Goal: Information Seeking & Learning: Check status

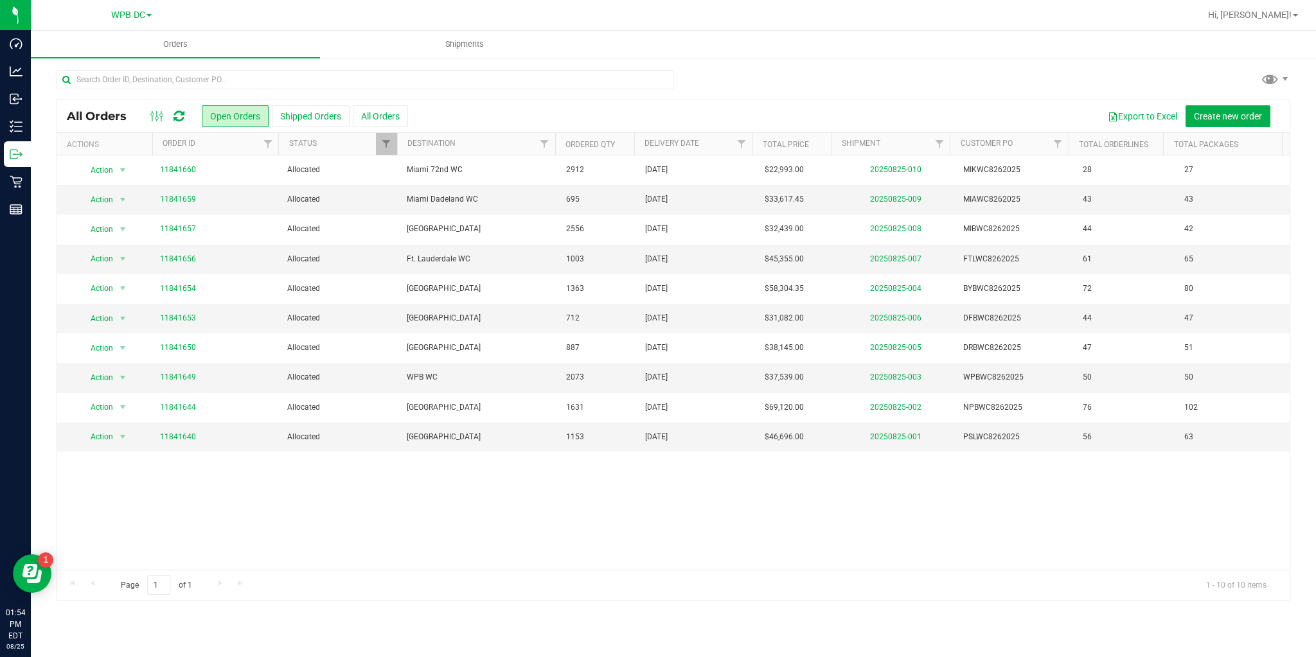
click at [179, 119] on icon at bounding box center [178, 116] width 11 height 13
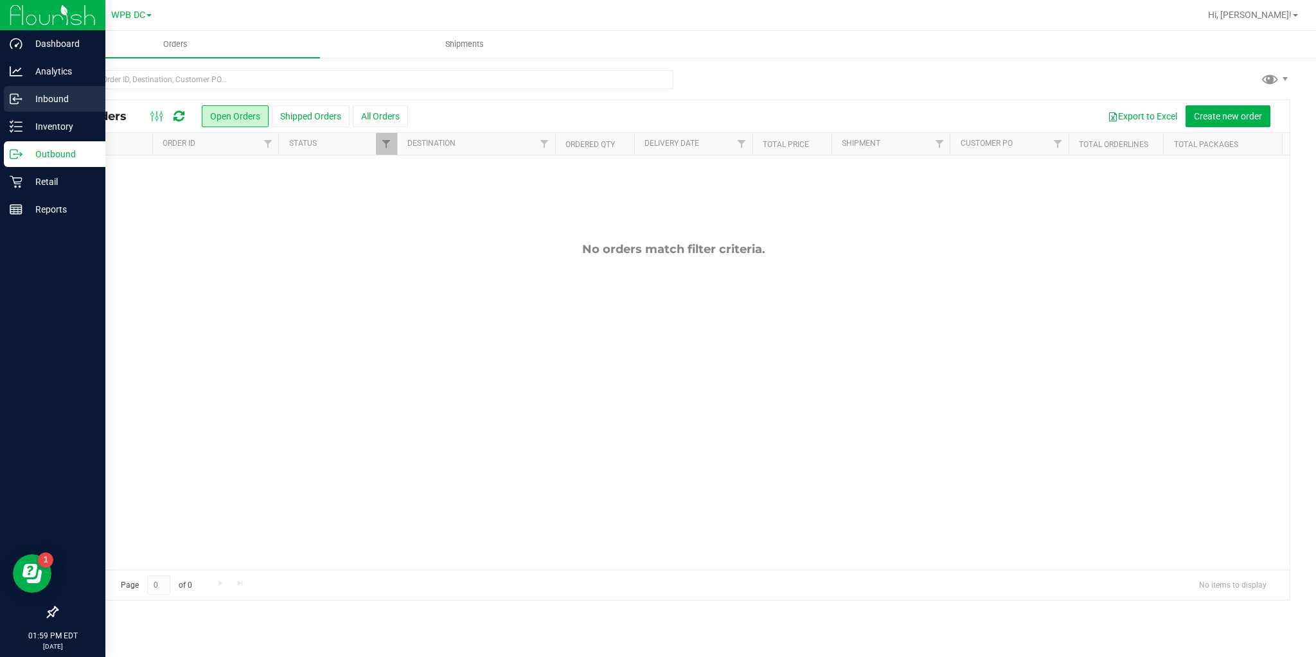
click at [8, 94] on div "Inbound" at bounding box center [54, 99] width 101 height 26
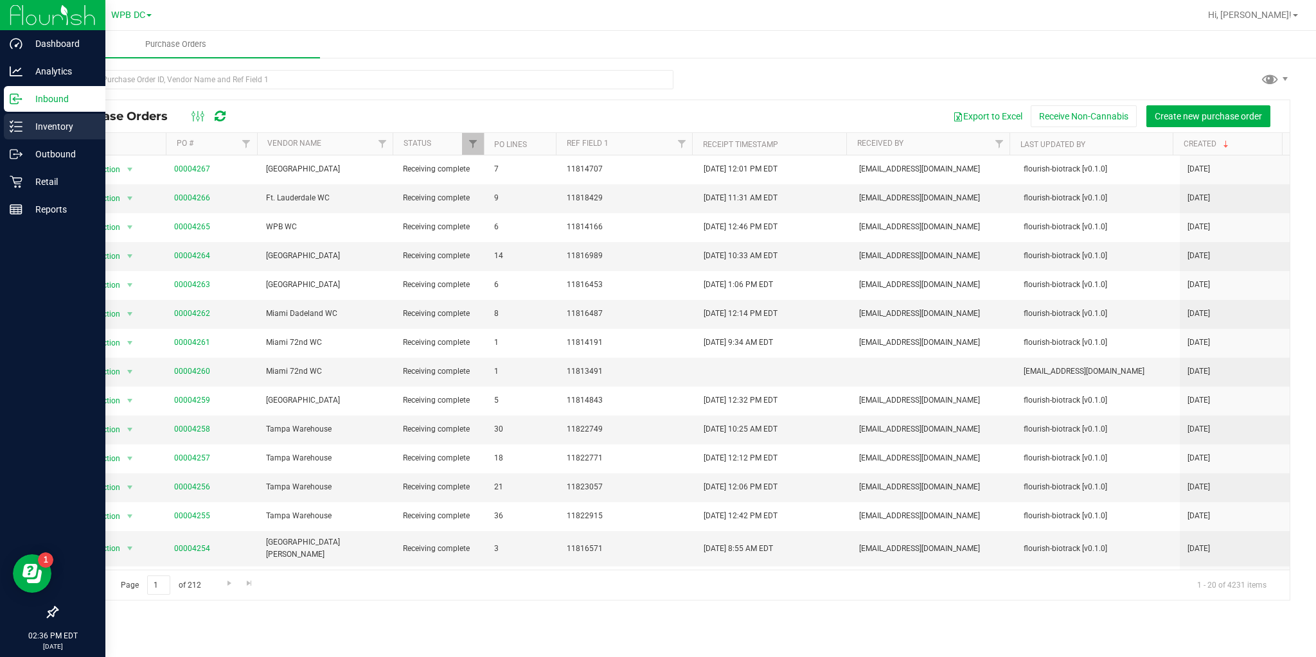
click at [44, 132] on p "Inventory" at bounding box center [60, 126] width 77 height 15
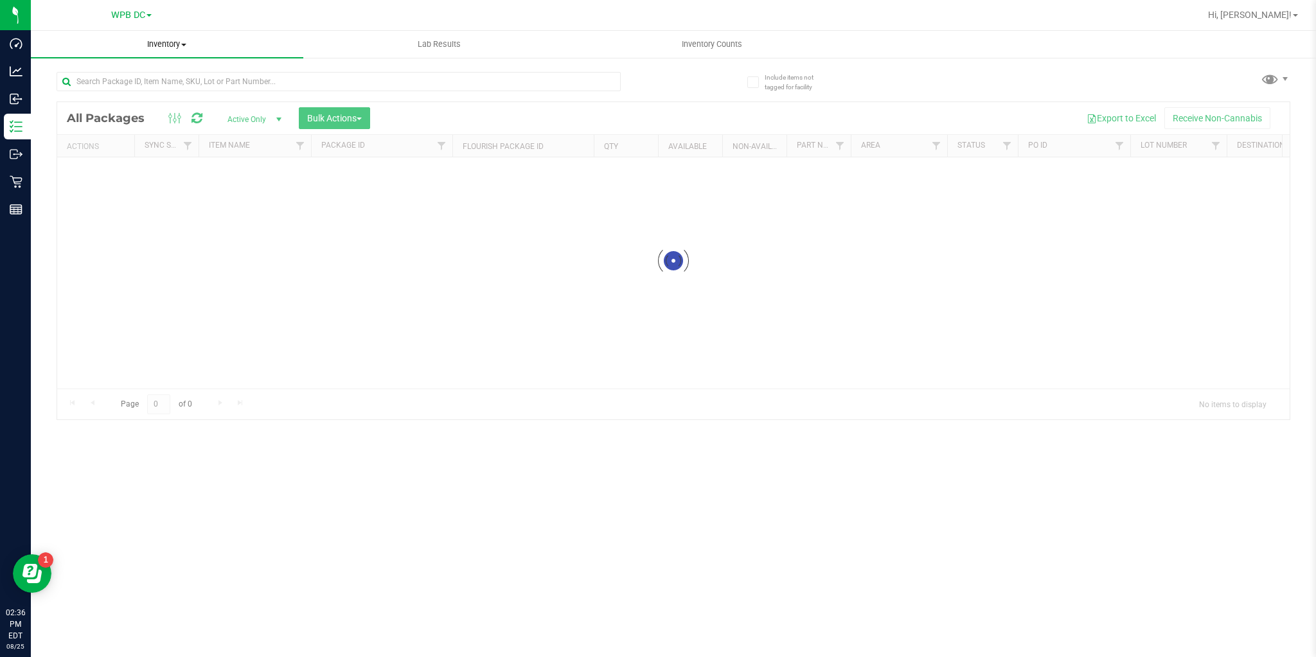
click at [159, 48] on div "Inventory All packages All inventory Waste log Create inventory Lab Results Inv…" at bounding box center [673, 344] width 1285 height 626
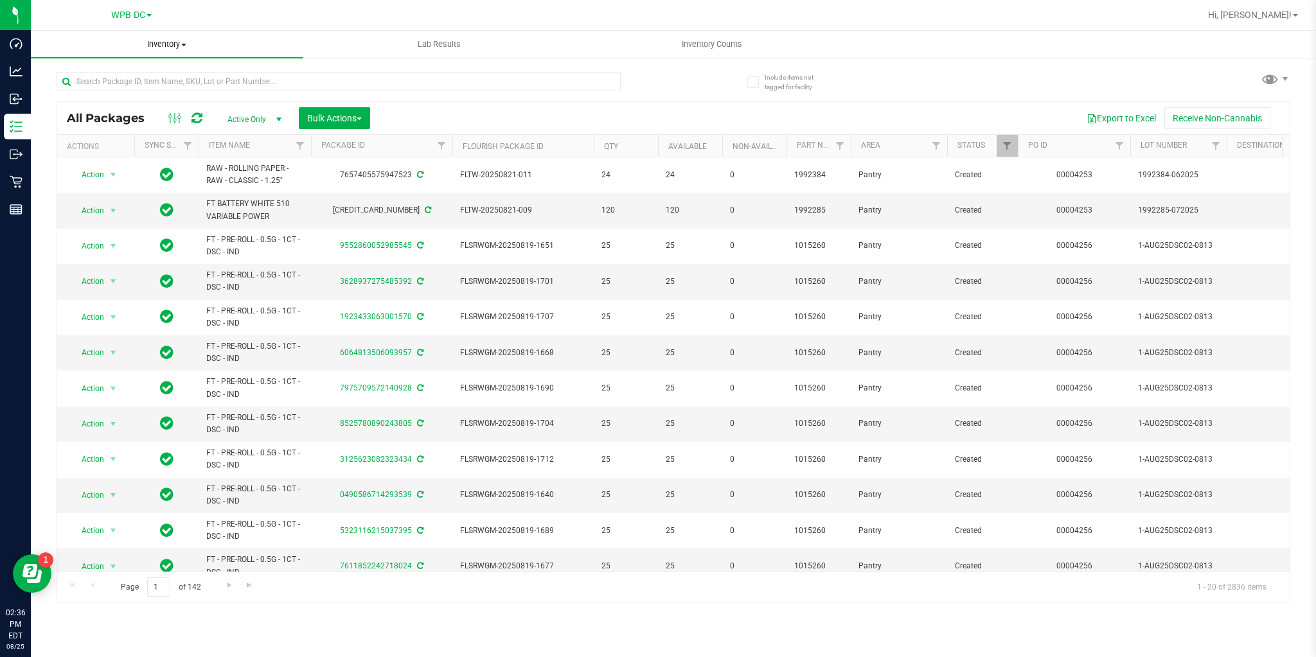
click at [158, 46] on span "Inventory" at bounding box center [167, 45] width 272 height 12
click at [103, 89] on span "All inventory" at bounding box center [74, 92] width 87 height 11
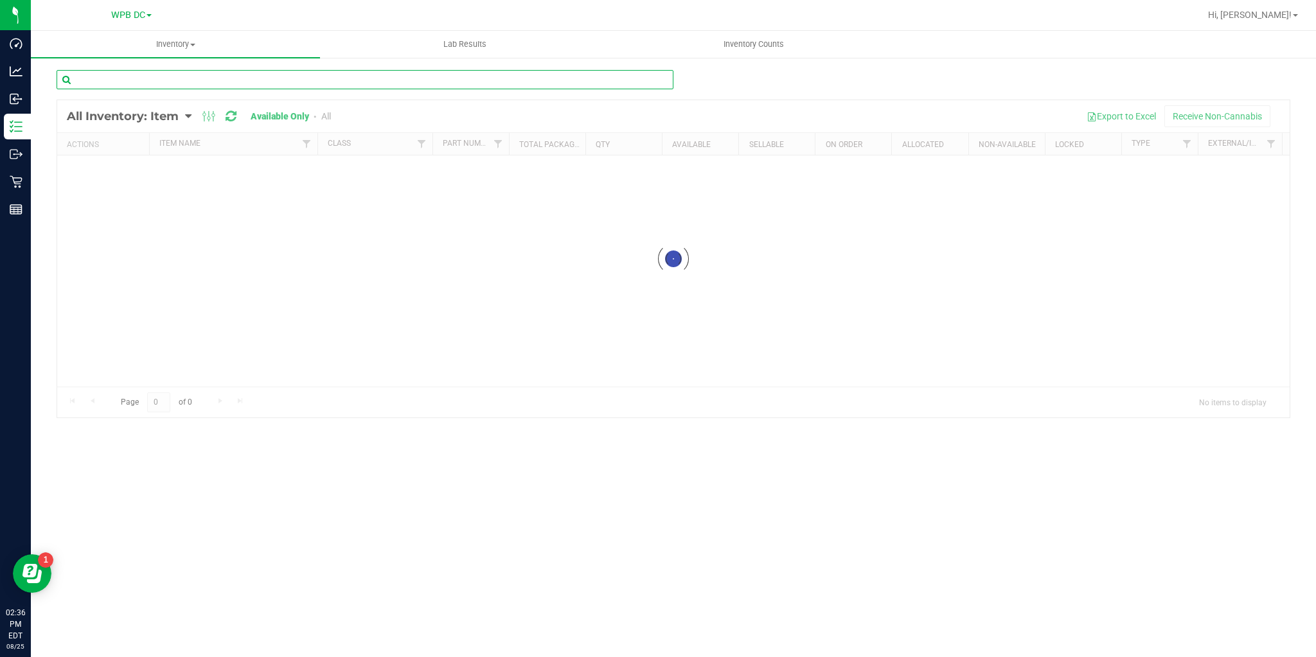
click at [170, 78] on input "text" at bounding box center [365, 79] width 617 height 19
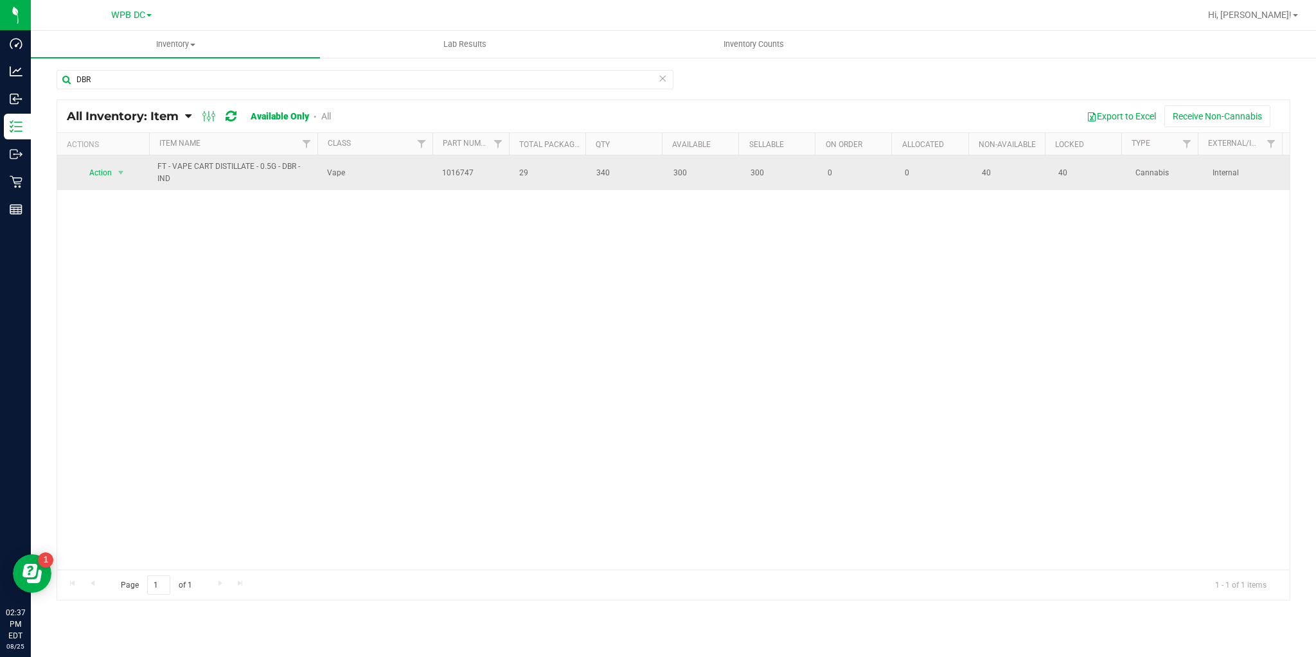
click at [155, 166] on td "FT - VAPE CART DISTILLATE - 0.5G - DBR - IND" at bounding box center [235, 172] width 170 height 35
drag, startPoint x: 155, startPoint y: 166, endPoint x: 164, endPoint y: 166, distance: 9.6
click at [162, 166] on td "FT - VAPE CART DISTILLATE - 0.5G - DBR - IND" at bounding box center [235, 172] width 170 height 35
drag, startPoint x: 182, startPoint y: 167, endPoint x: 205, endPoint y: 177, distance: 25.3
click at [203, 176] on span "FT - VAPE CART DISTILLATE - 0.5G - DBR - IND" at bounding box center [234, 173] width 154 height 24
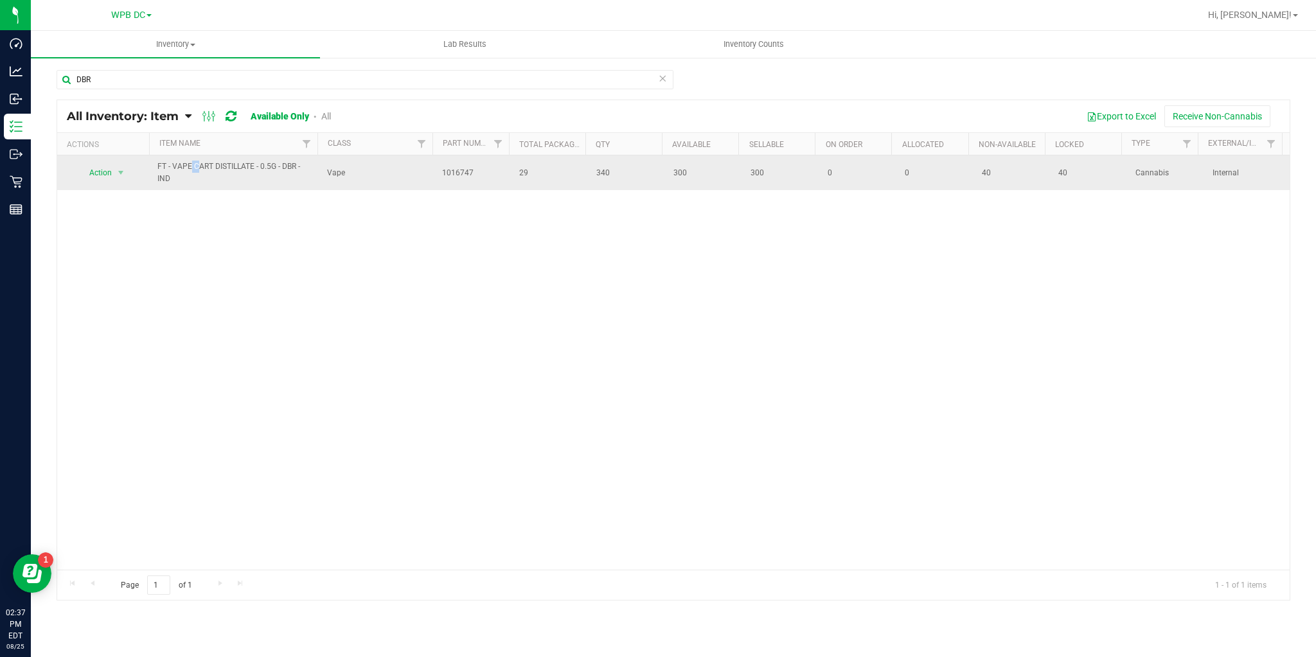
click at [205, 177] on span "FT - VAPE CART DISTILLATE - 0.5G - DBR - IND" at bounding box center [234, 173] width 154 height 24
drag, startPoint x: 154, startPoint y: 164, endPoint x: 180, endPoint y: 168, distance: 25.9
click at [179, 168] on td "FT - VAPE CART DISTILLATE - 0.5G - DBR - IND" at bounding box center [235, 172] width 170 height 35
click at [186, 172] on span "FT - VAPE CART DISTILLATE - 0.5G - DBR - IND" at bounding box center [234, 173] width 154 height 24
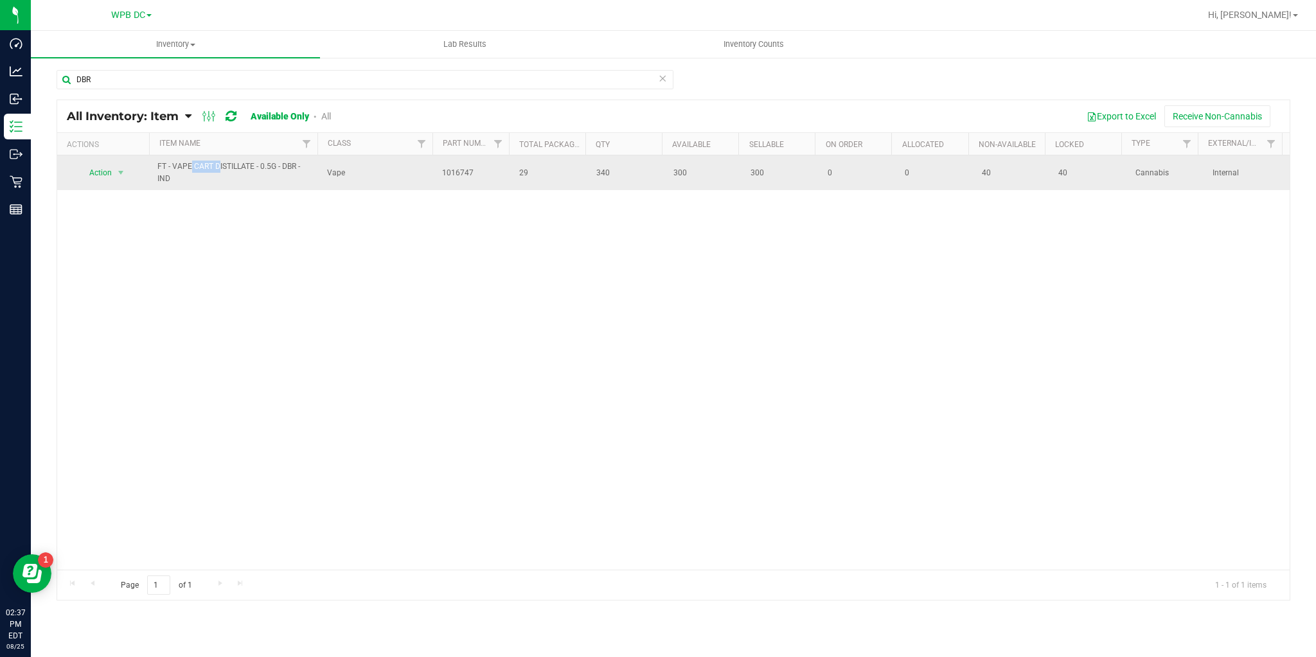
click at [186, 172] on span "FT - VAPE CART DISTILLATE - 0.5G - DBR - IND" at bounding box center [234, 173] width 154 height 24
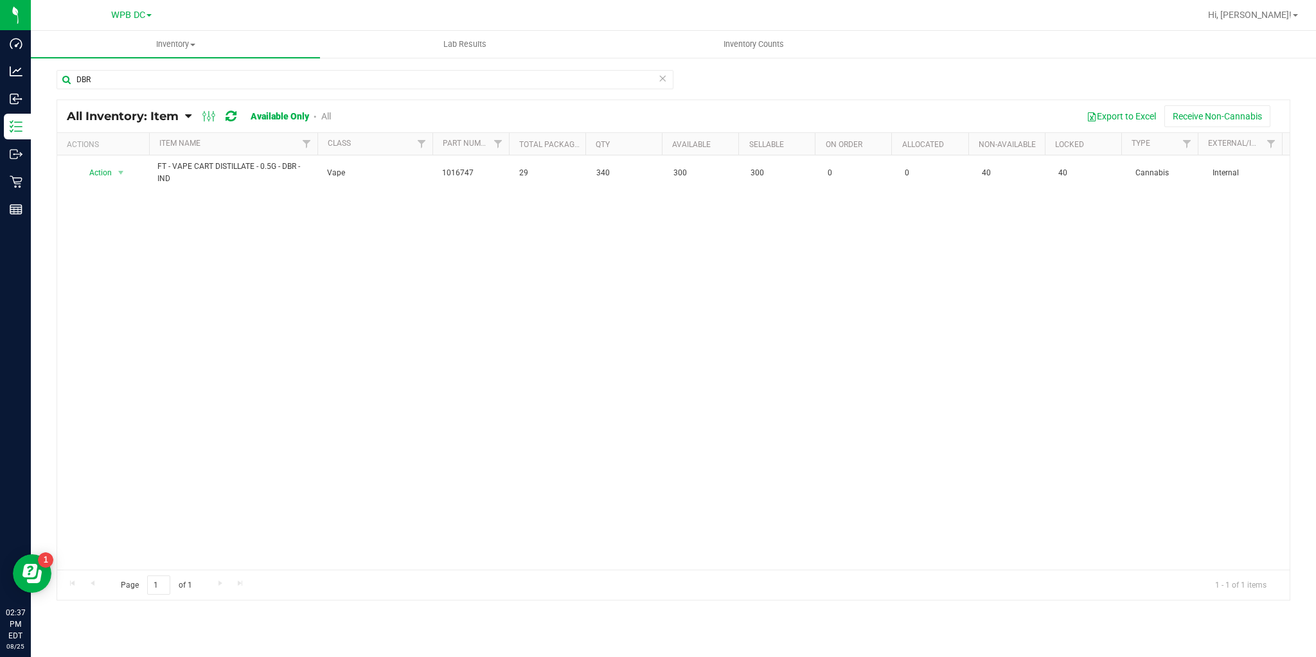
click at [148, 191] on div "Action Action Global inventory View packages FT - VAPE CART DISTILLATE - 0.5G -…" at bounding box center [673, 362] width 1232 height 414
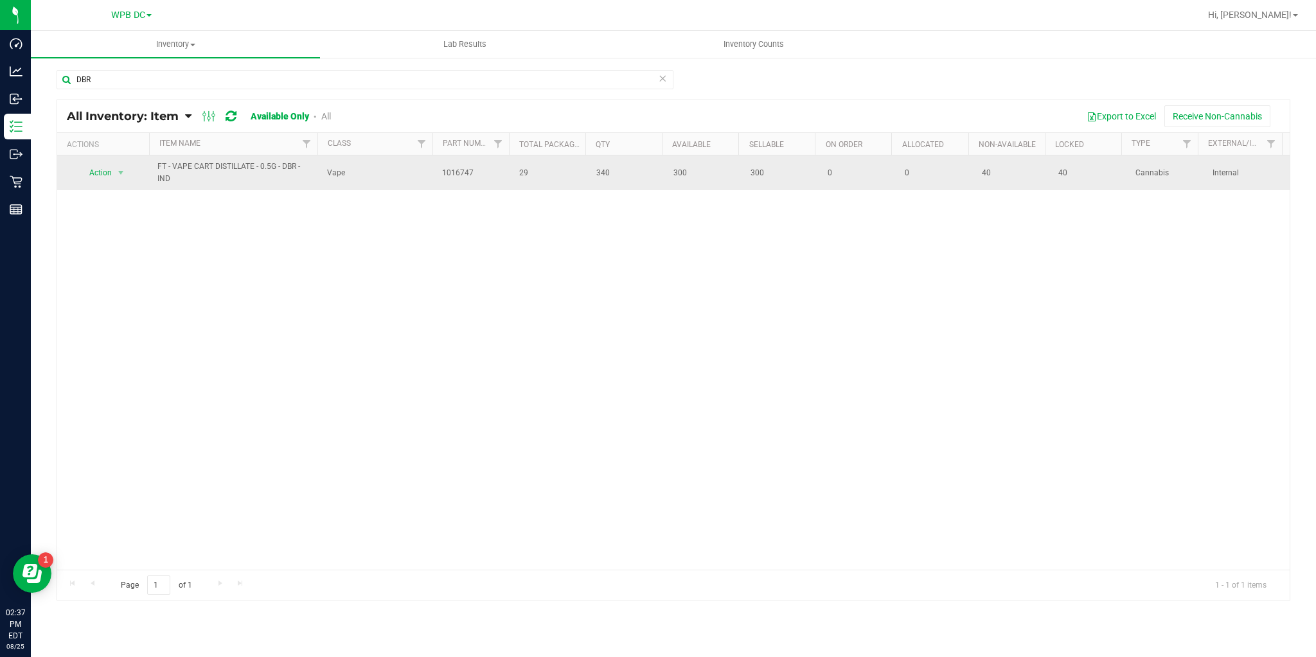
click at [152, 163] on td "FT - VAPE CART DISTILLATE - 0.5G - DBR - IND" at bounding box center [235, 172] width 170 height 35
copy tr "FT - VAPE CART DISTILLATE - 0.5G - DBR - IND"
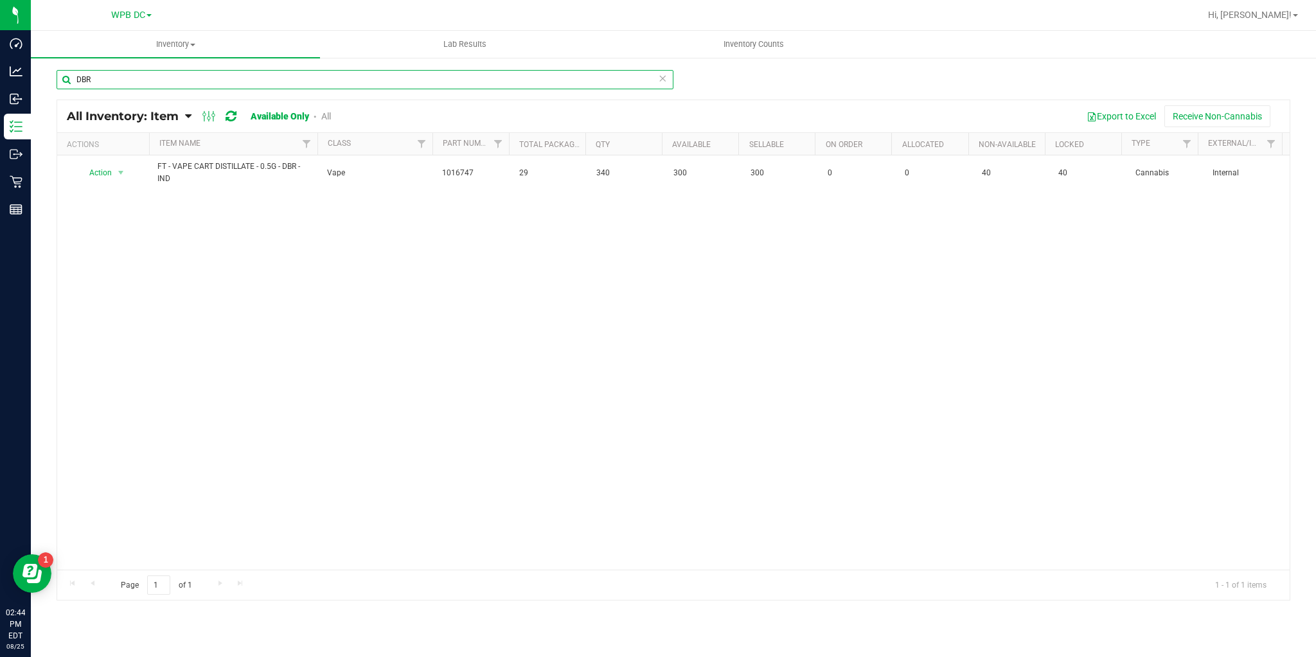
drag, startPoint x: 98, startPoint y: 75, endPoint x: 42, endPoint y: 81, distance: 56.3
click at [42, 81] on div "DBR All Inventory: Item Item Summary Item (default) Item by Strain Item by Loca…" at bounding box center [673, 257] width 1285 height 401
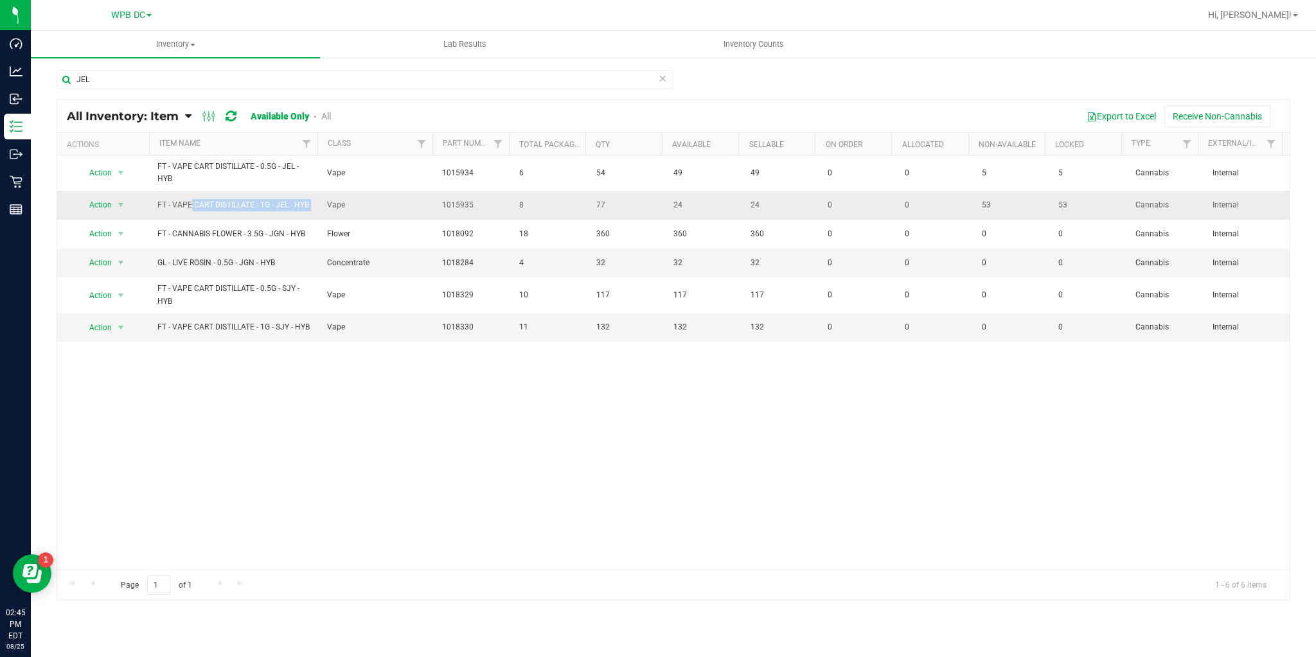
drag, startPoint x: 155, startPoint y: 200, endPoint x: 317, endPoint y: 206, distance: 162.0
click at [317, 206] on tr "Action Action Global inventory View packages FT - VAPE CART DISTILLATE - 1G - J…" at bounding box center [673, 205] width 1232 height 29
copy tr "FT - VAPE CART DISTILLATE - 1G - JEL - HYB"
click at [163, 80] on input "JEL" at bounding box center [365, 79] width 617 height 19
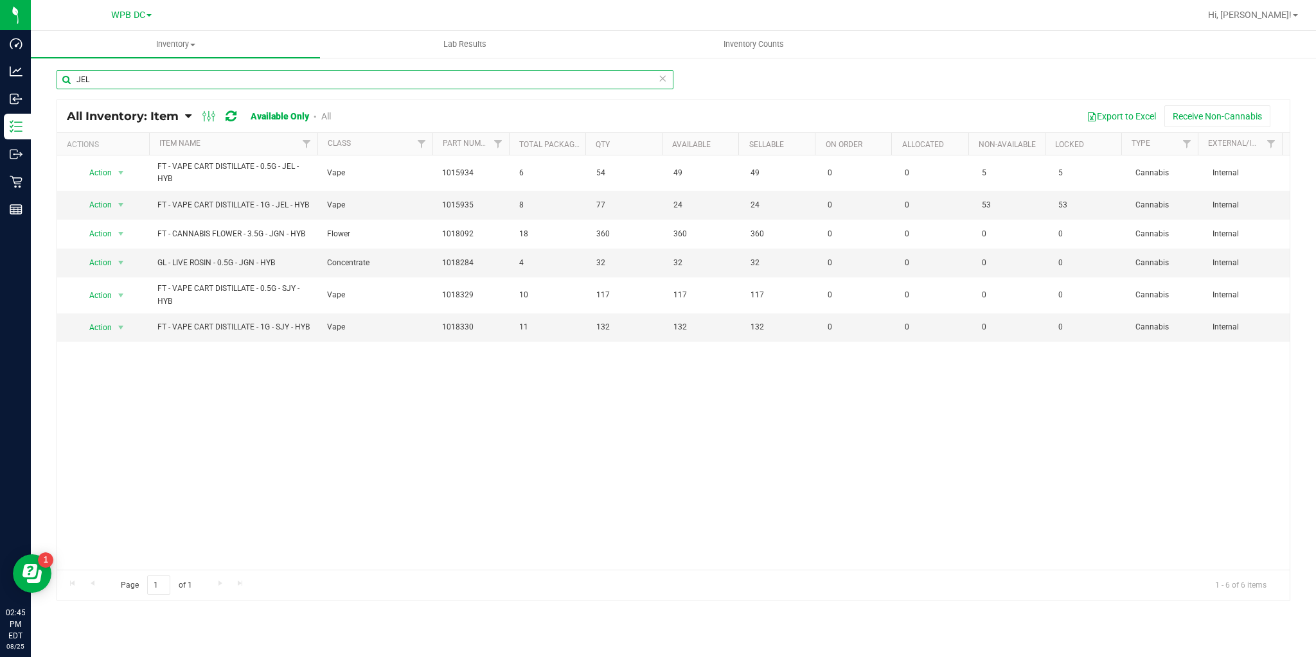
paste input "FT - VAPE CART DISTILLATE - 1G - JEL - HYB"
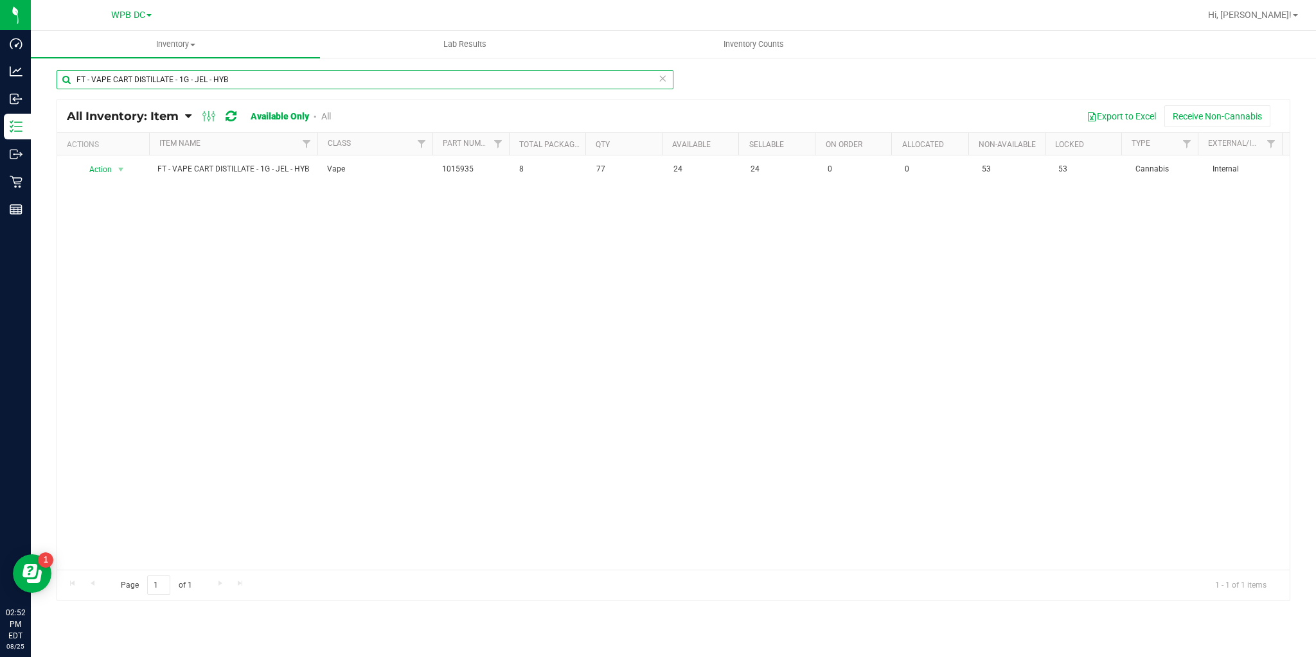
click at [234, 80] on input "FT - VAPE CART DISTILLATE - 1G - JEL - HYB" at bounding box center [365, 79] width 617 height 19
drag, startPoint x: 234, startPoint y: 80, endPoint x: 62, endPoint y: 69, distance: 173.1
click at [62, 68] on div "FT - VAPE CART DISTILLATE - 1G - JEL - HYB All Inventory: Item Item Summary Ite…" at bounding box center [673, 257] width 1285 height 401
click at [106, 74] on input "MSA" at bounding box center [365, 79] width 617 height 19
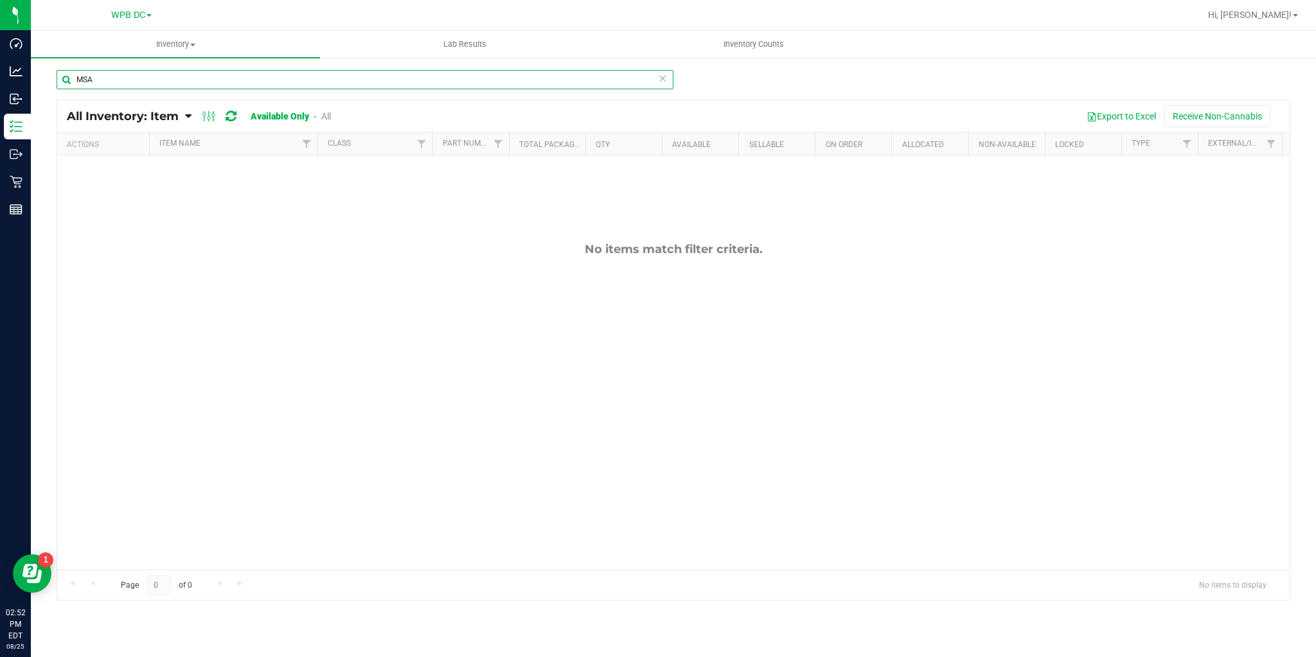
click at [106, 74] on input "MSA" at bounding box center [365, 79] width 617 height 19
paste input "FT - VAPE CART DISTILLATE - 0.5G - MSA - HYB"
type input "FT - VAPE CART DISTILLATE - 0.5G - MSA - HYB"
click at [742, 40] on span "Inventory Counts" at bounding box center [753, 45] width 95 height 12
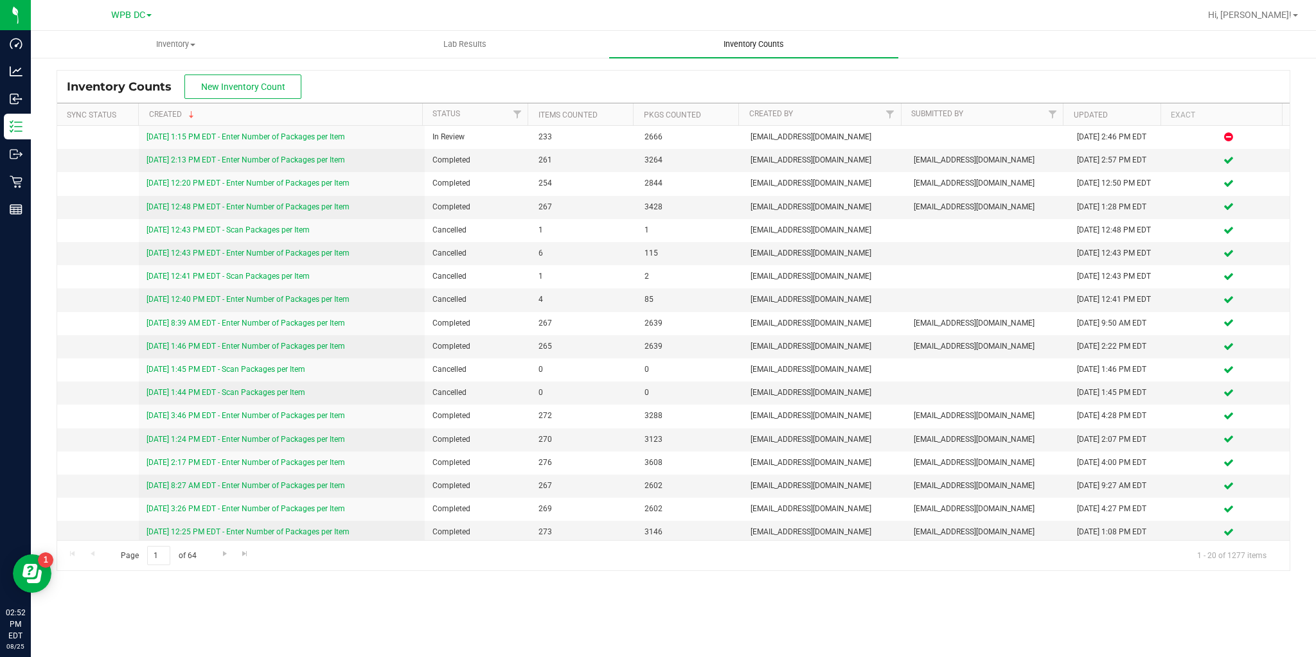
click at [741, 36] on uib-tab-heading "Inventory Counts" at bounding box center [753, 44] width 289 height 27
click at [741, 44] on span "Inventory Counts" at bounding box center [753, 45] width 95 height 12
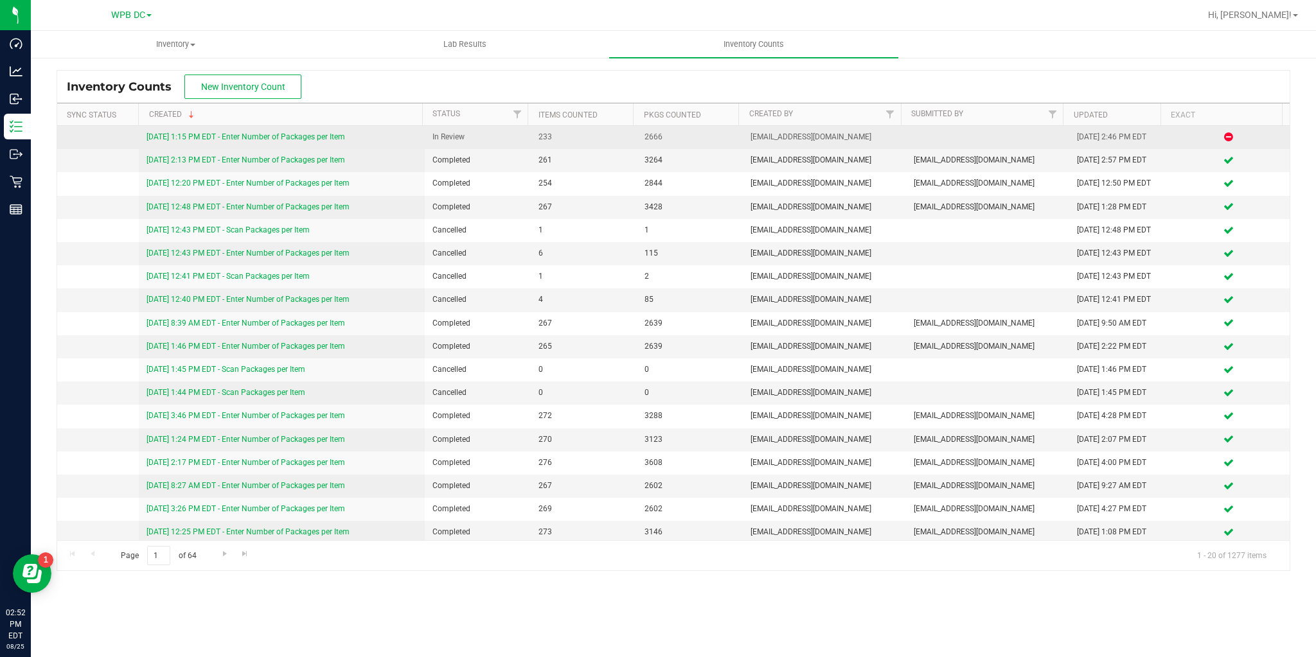
click at [319, 137] on link "[DATE] 1:15 PM EDT - Enter Number of Packages per Item" at bounding box center [245, 136] width 198 height 9
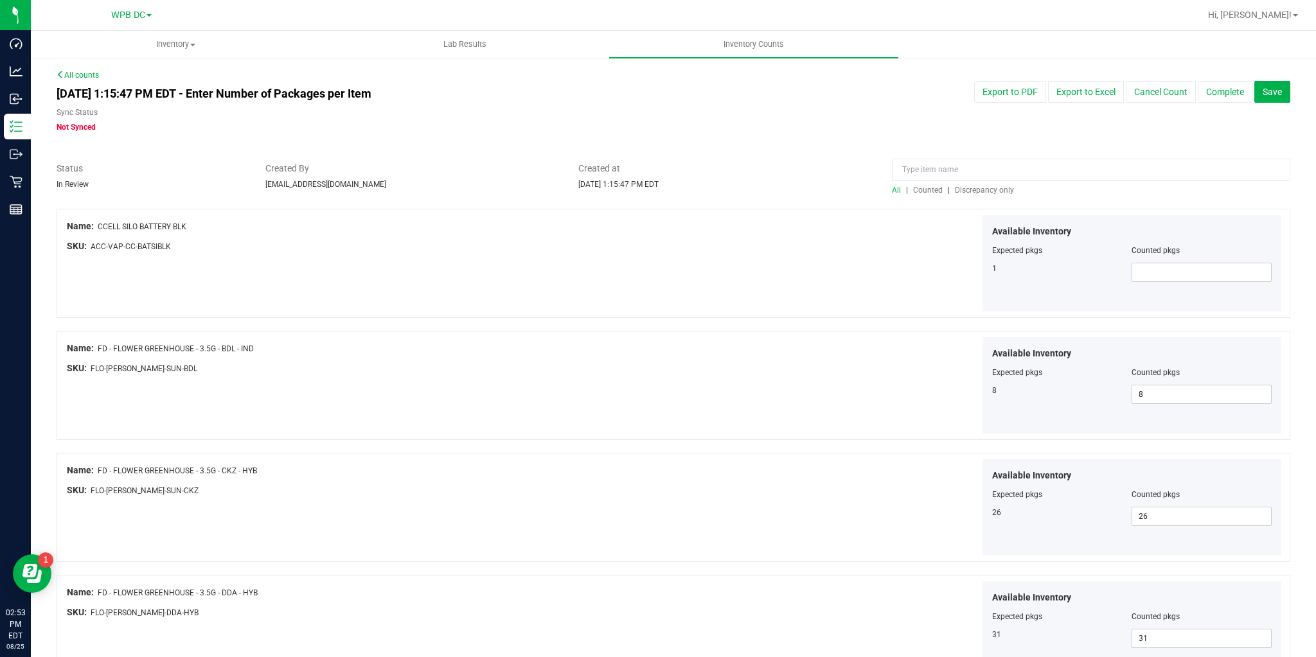
click at [989, 187] on span "Discrepancy only" at bounding box center [984, 190] width 59 height 9
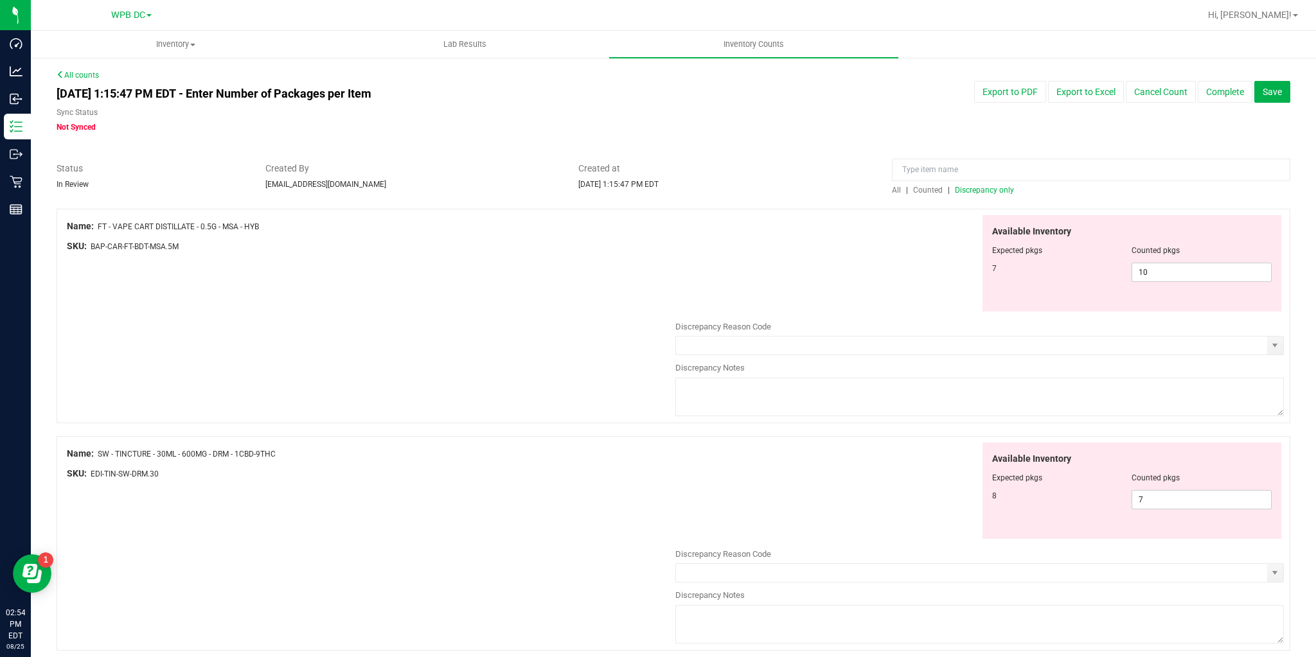
click at [94, 75] on link "All counts" at bounding box center [78, 75] width 42 height 9
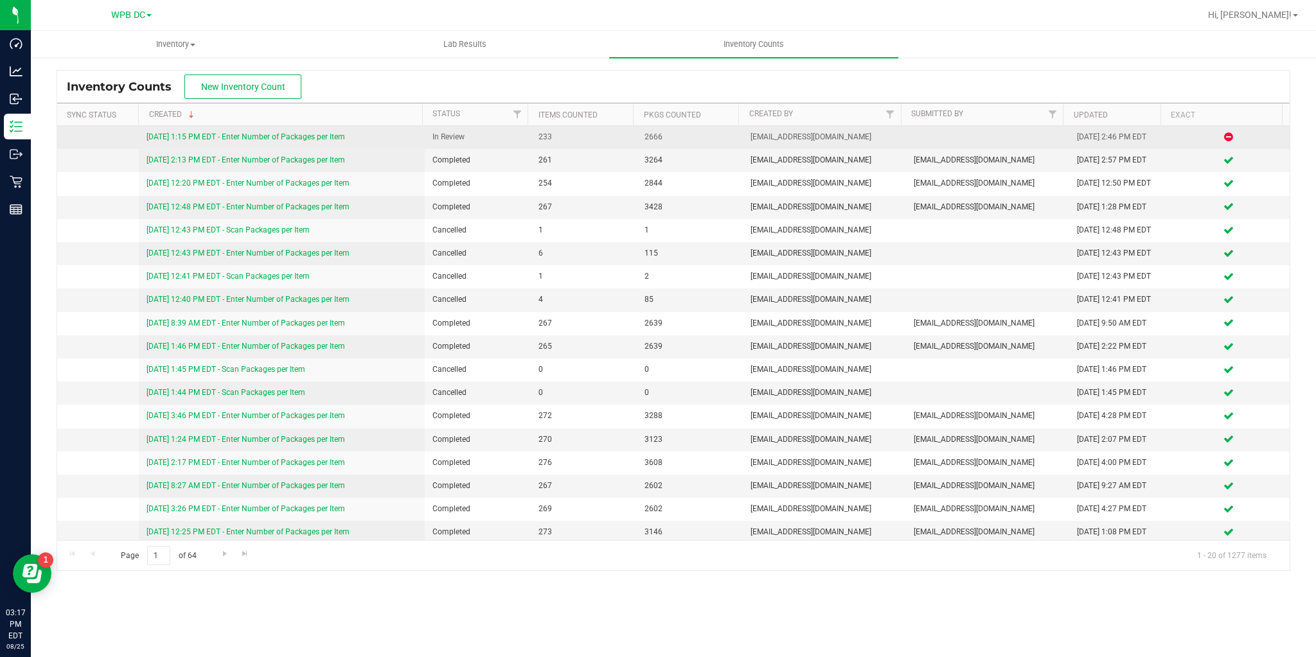
click at [243, 136] on link "[DATE] 1:15 PM EDT - Enter Number of Packages per Item" at bounding box center [245, 136] width 198 height 9
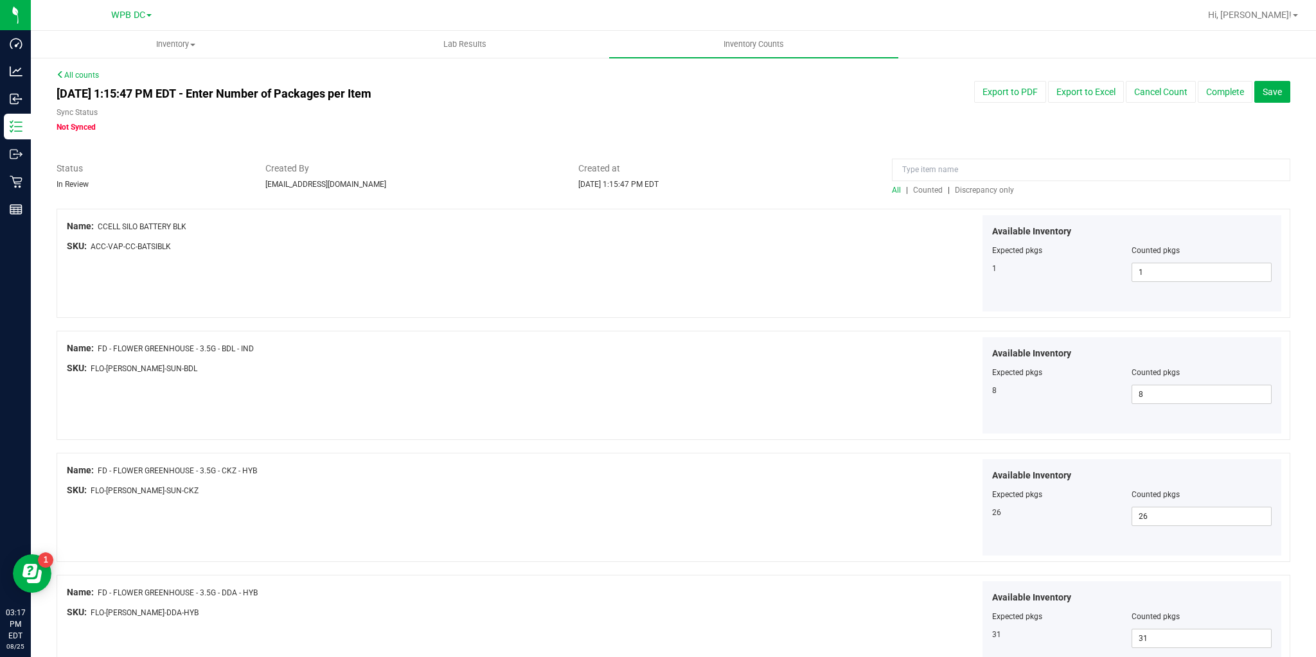
click at [962, 193] on span "Discrepancy only" at bounding box center [984, 190] width 59 height 9
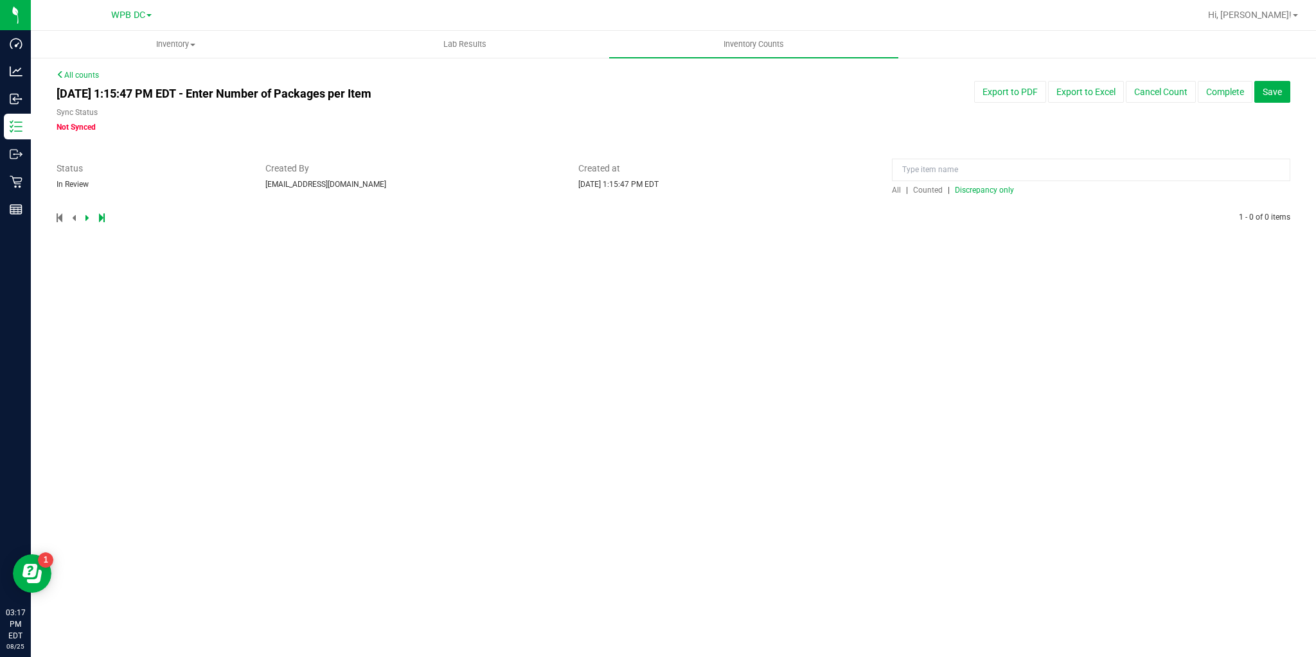
click at [80, 73] on link "All counts" at bounding box center [78, 75] width 42 height 9
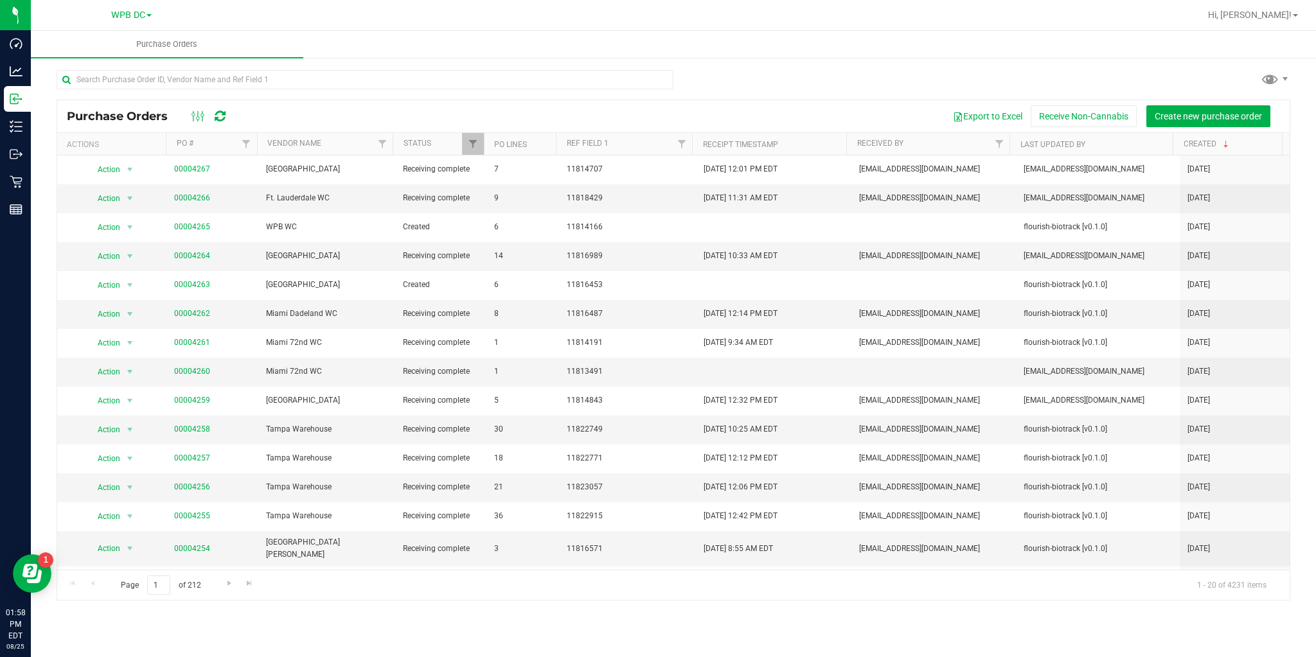
click at [223, 115] on icon at bounding box center [220, 116] width 11 height 13
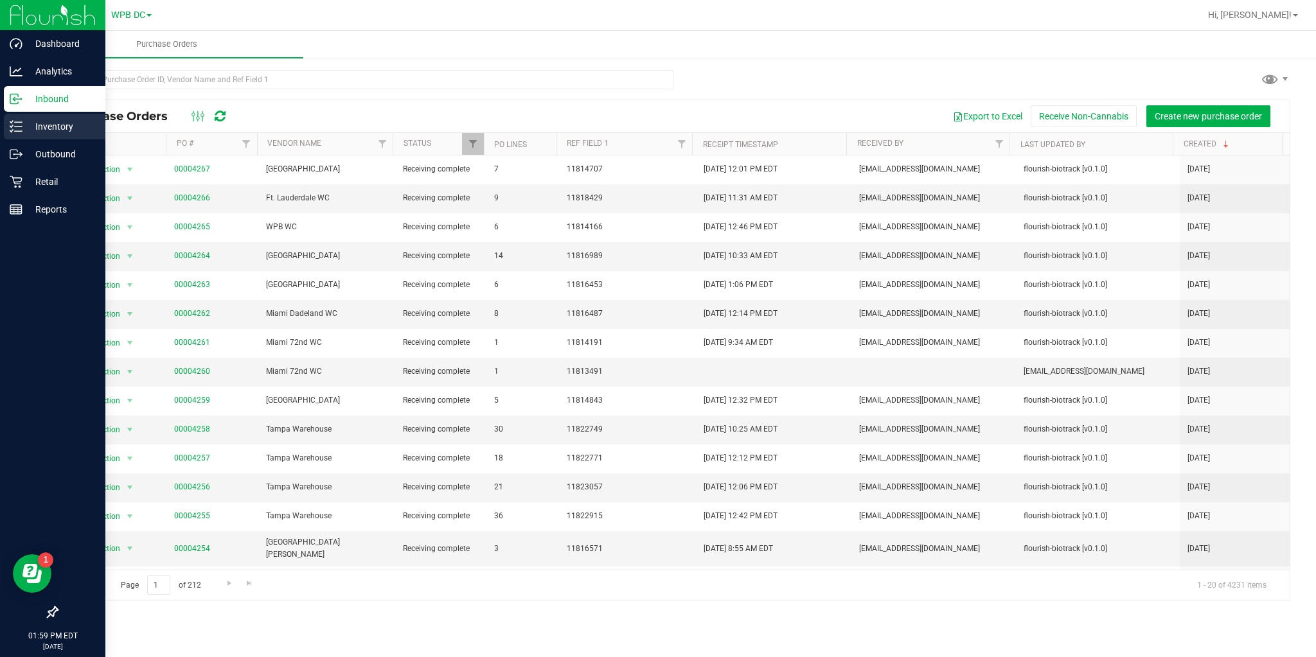
click at [13, 132] on icon at bounding box center [16, 126] width 13 height 13
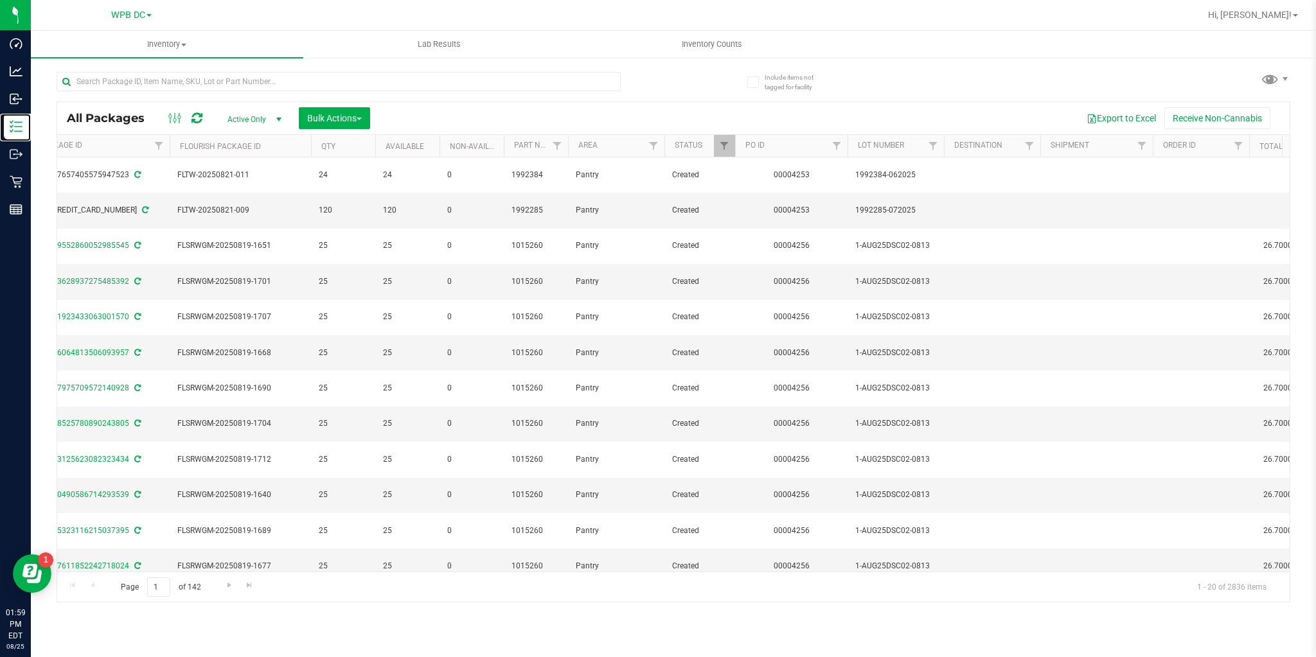
scroll to position [0, 280]
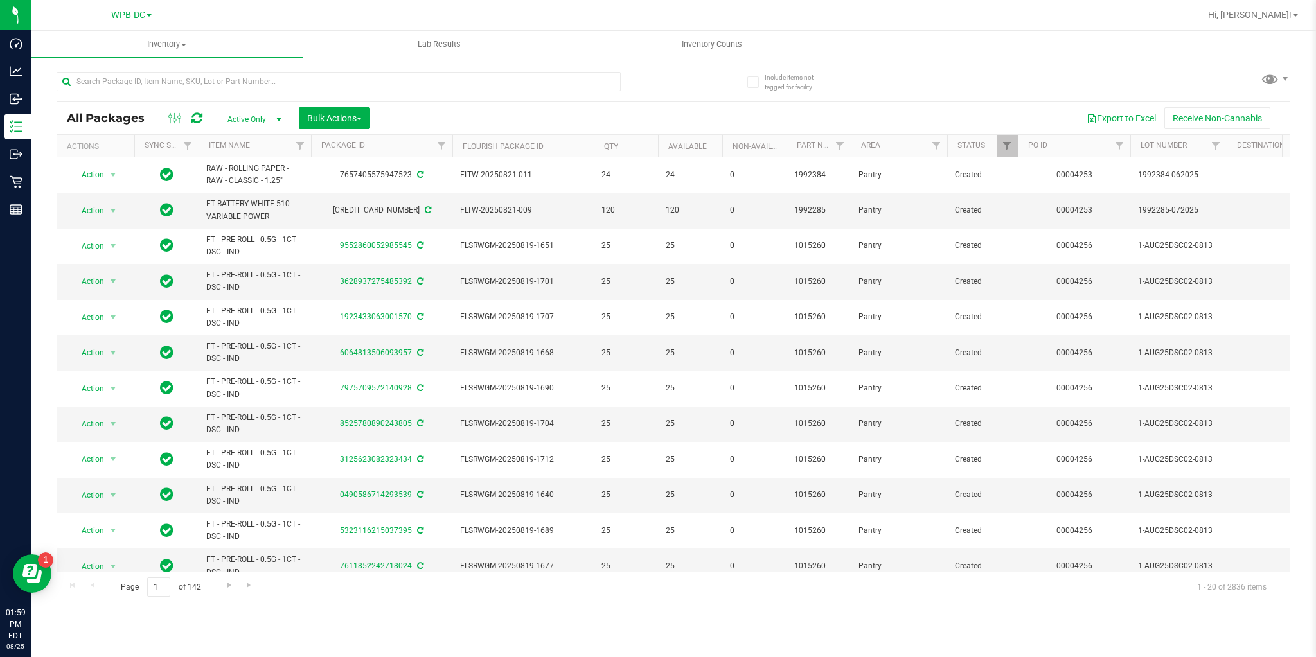
click at [347, 12] on div at bounding box center [714, 15] width 969 height 25
click at [727, 45] on span "Inventory Counts" at bounding box center [711, 45] width 95 height 12
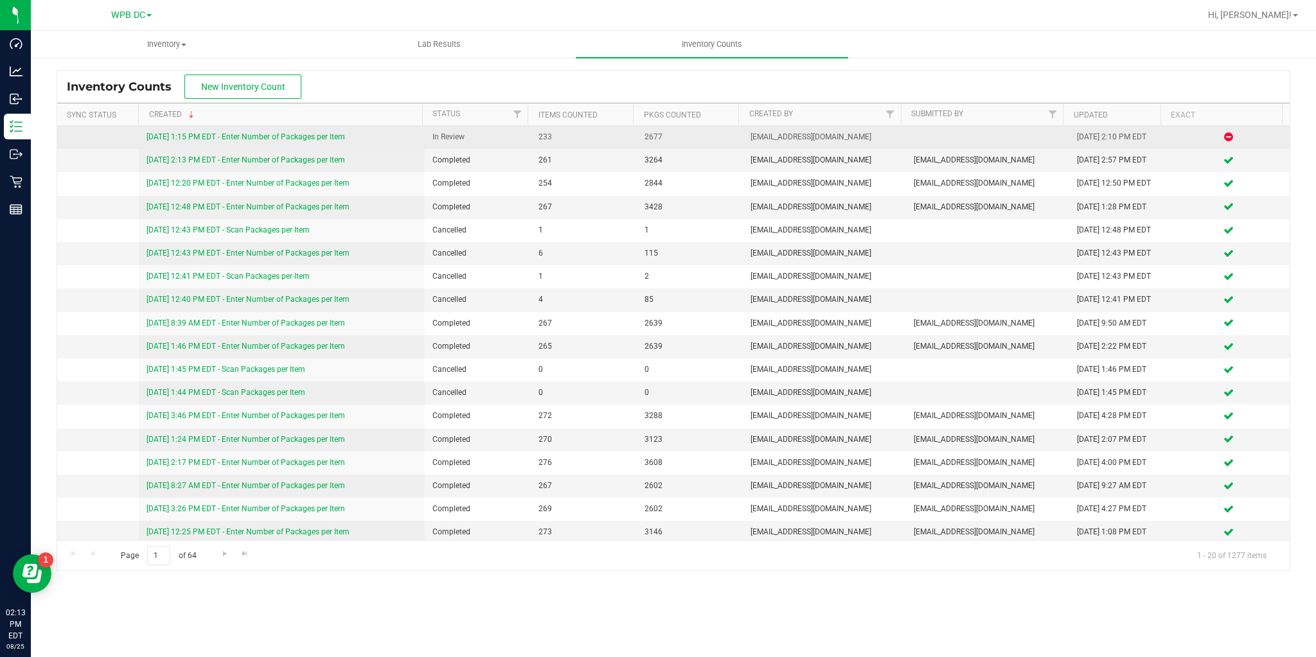
click at [258, 134] on link "[DATE] 1:15 PM EDT - Enter Number of Packages per Item" at bounding box center [245, 136] width 198 height 9
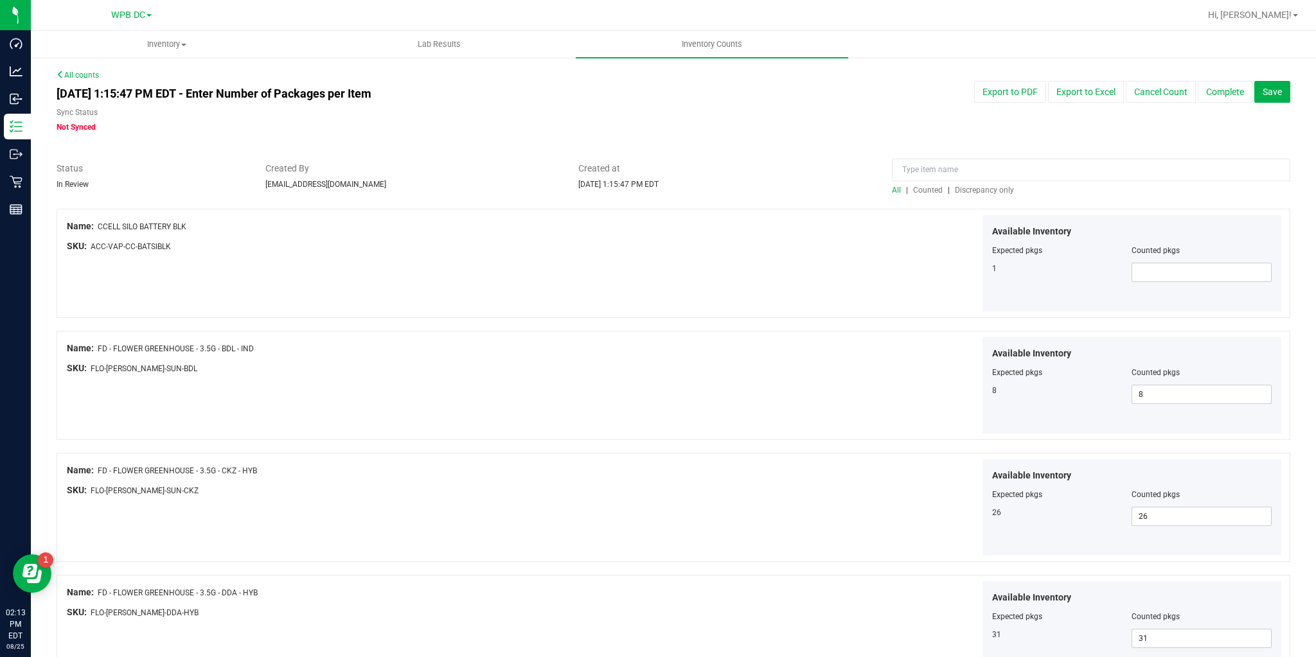
click at [974, 193] on span "Discrepancy only" at bounding box center [984, 190] width 59 height 9
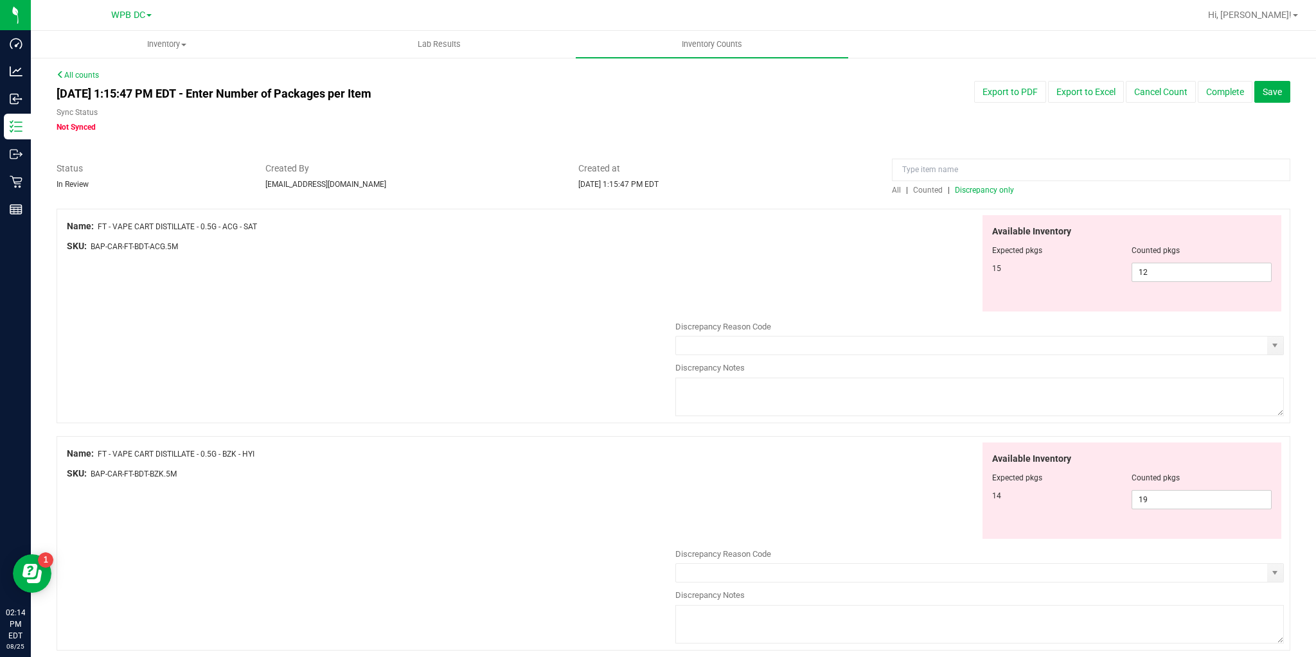
click at [75, 77] on link "All counts" at bounding box center [78, 75] width 42 height 9
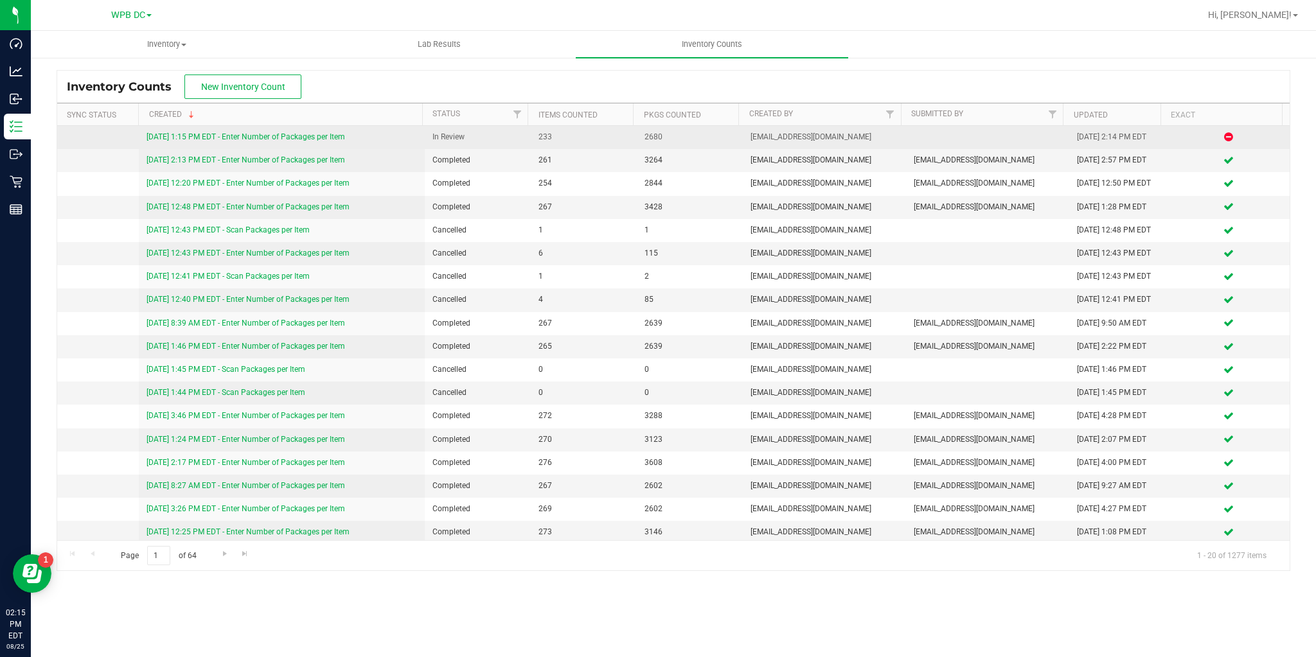
click at [224, 136] on link "[DATE] 1:15 PM EDT - Enter Number of Packages per Item" at bounding box center [245, 136] width 198 height 9
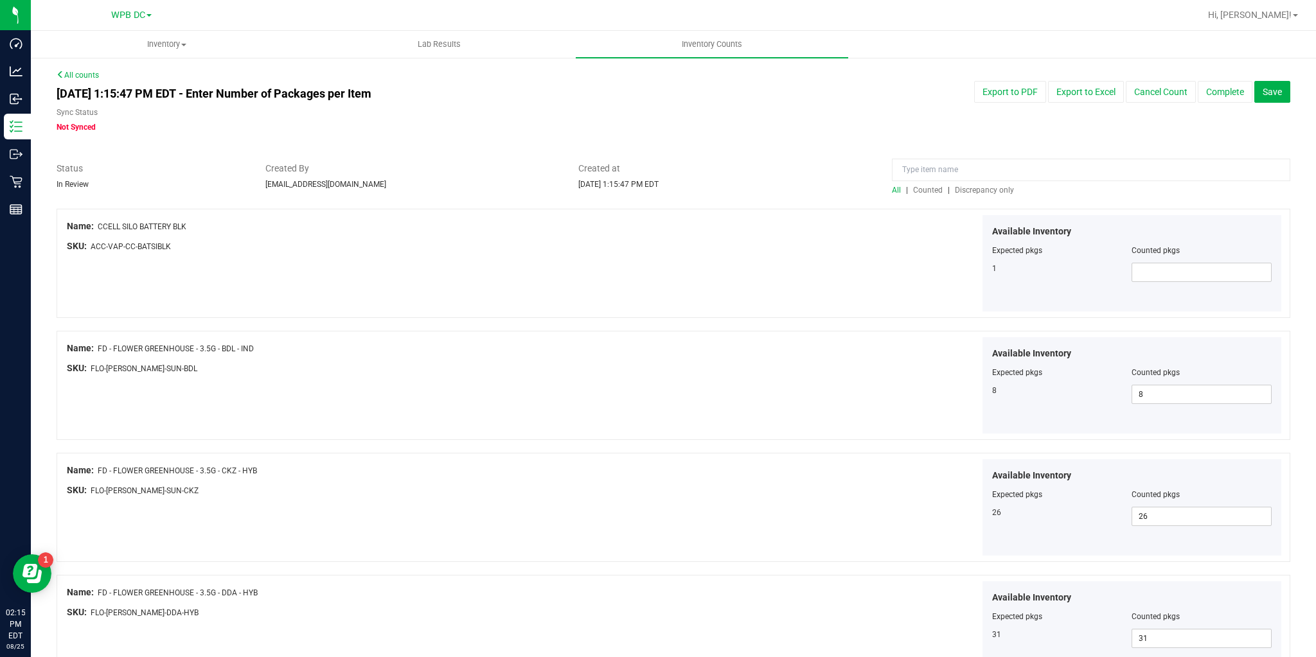
click at [1003, 195] on div "All | Counted | Discrepancy only" at bounding box center [1091, 190] width 398 height 12
click at [1000, 193] on span "Discrepancy only" at bounding box center [984, 190] width 59 height 9
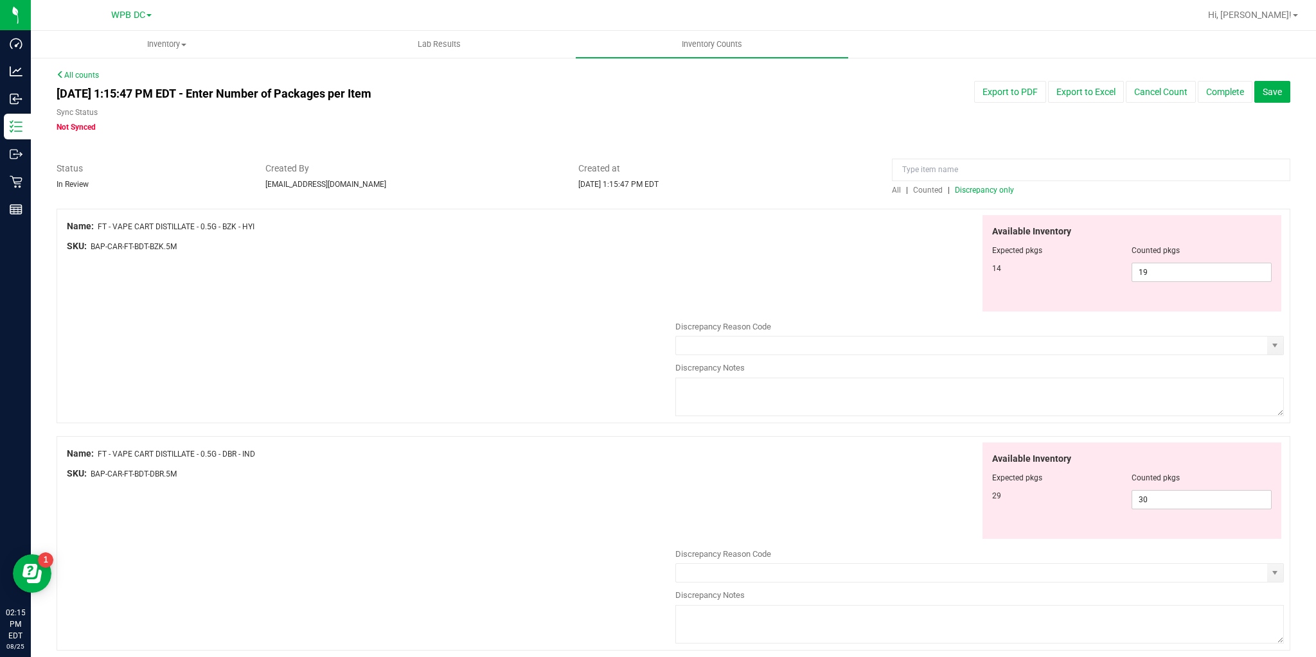
click at [76, 76] on link "All counts" at bounding box center [78, 75] width 42 height 9
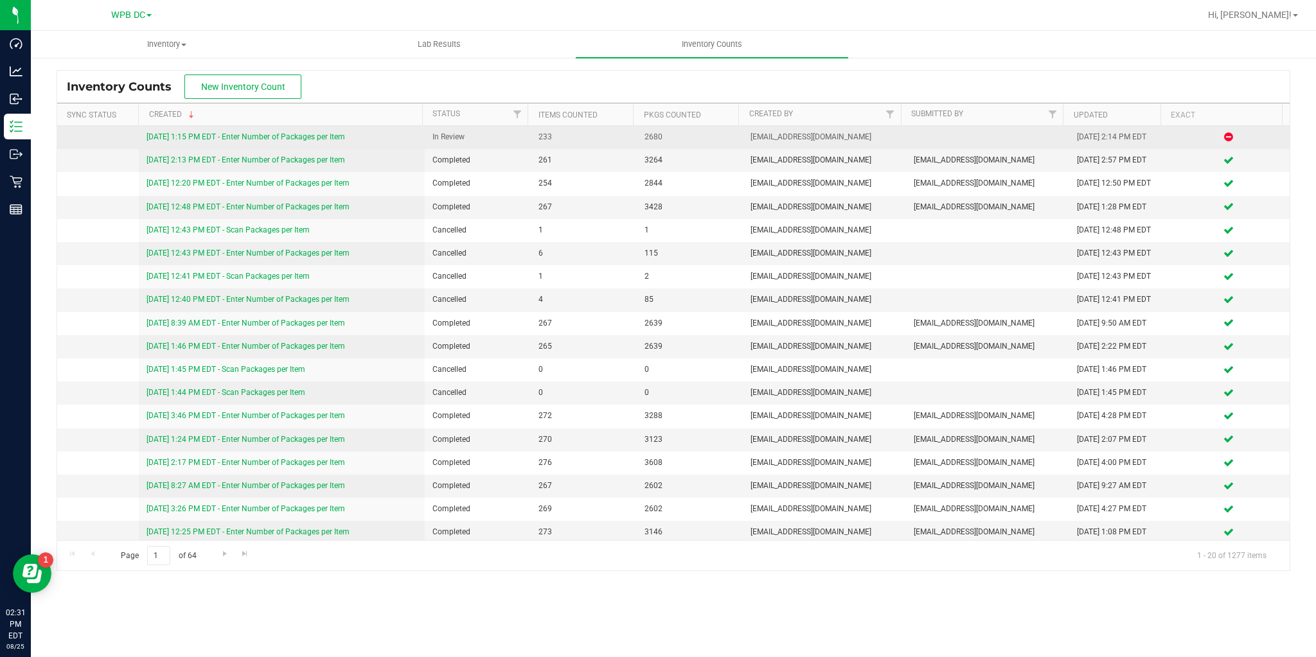
click at [295, 136] on link "[DATE] 1:15 PM EDT - Enter Number of Packages per Item" at bounding box center [245, 136] width 198 height 9
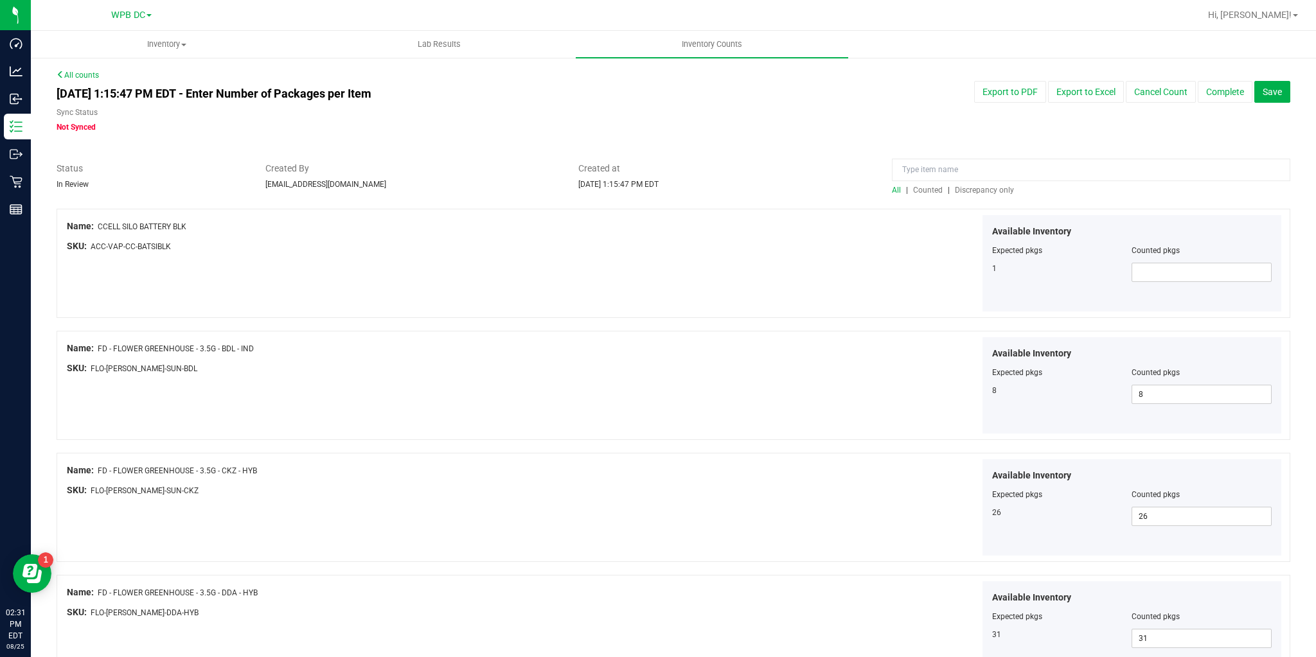
click at [960, 190] on span "Discrepancy only" at bounding box center [984, 190] width 59 height 9
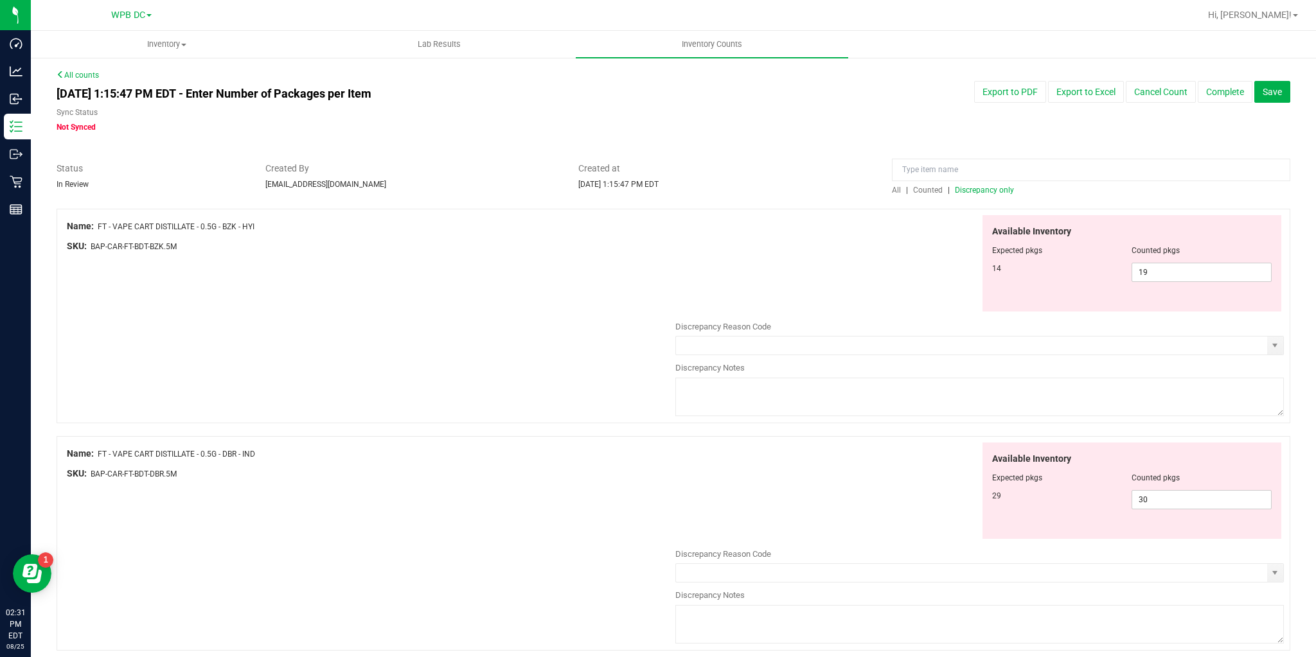
click at [66, 77] on link "All counts" at bounding box center [78, 75] width 42 height 9
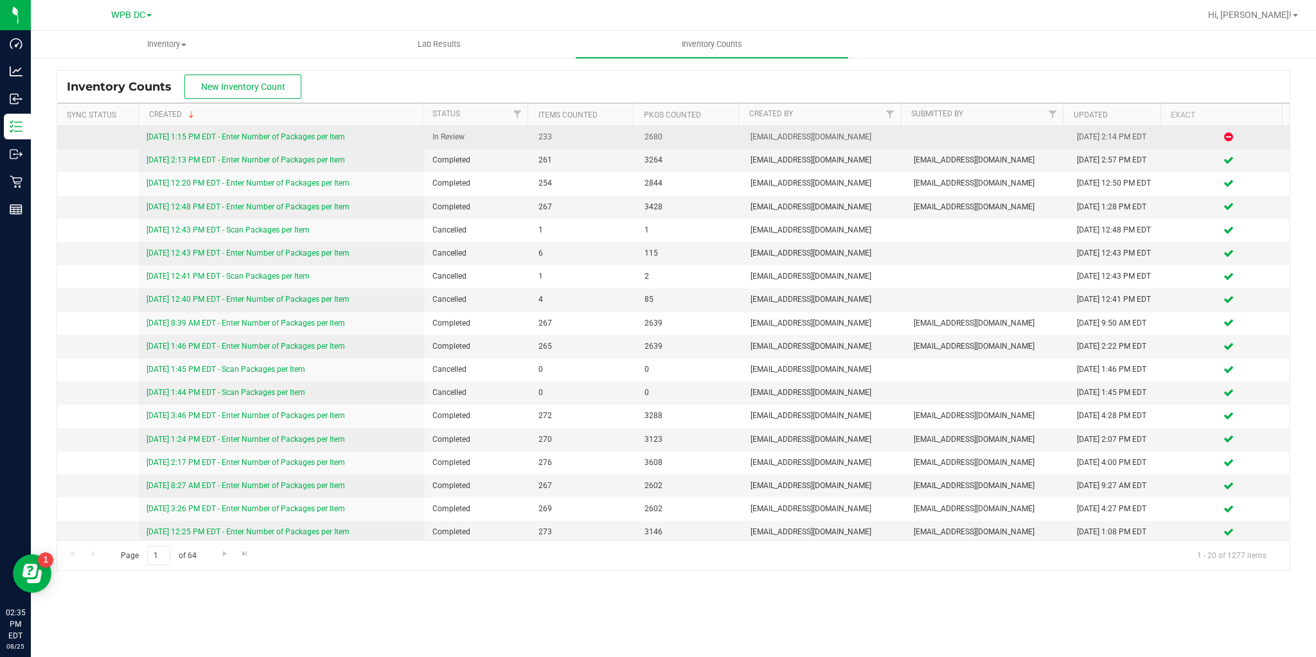
click at [202, 136] on link "[DATE] 1:15 PM EDT - Enter Number of Packages per Item" at bounding box center [245, 136] width 198 height 9
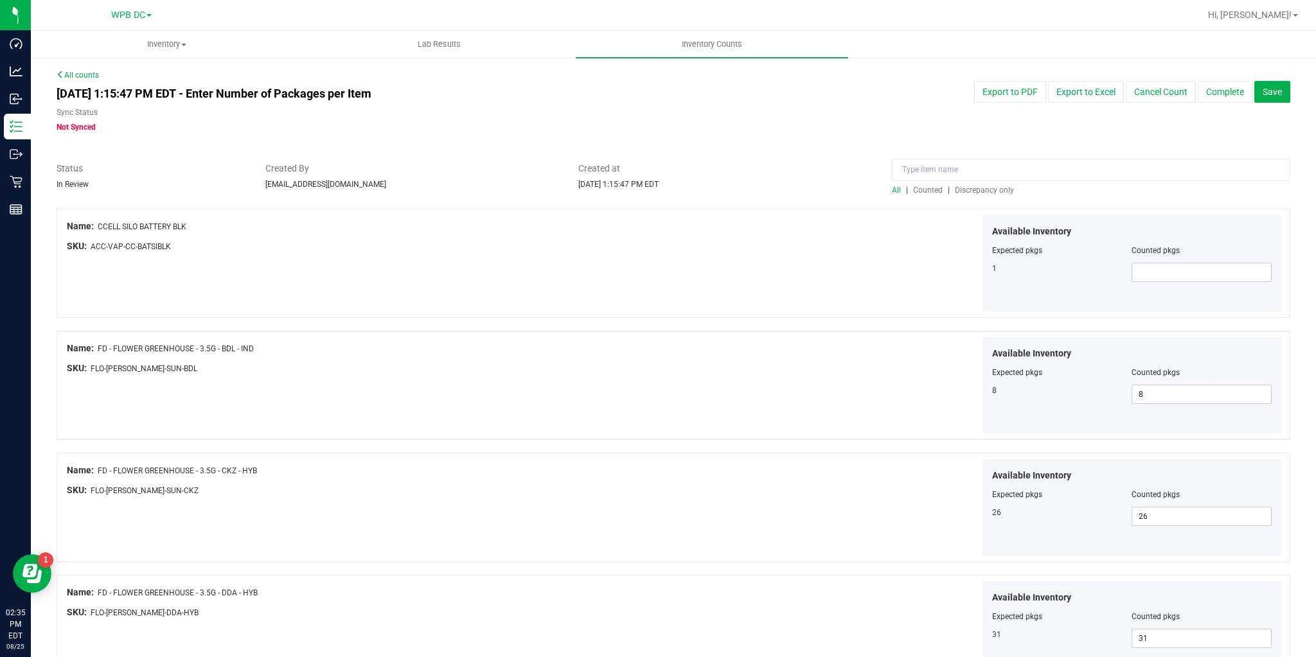
click at [985, 193] on span "Discrepancy only" at bounding box center [984, 190] width 59 height 9
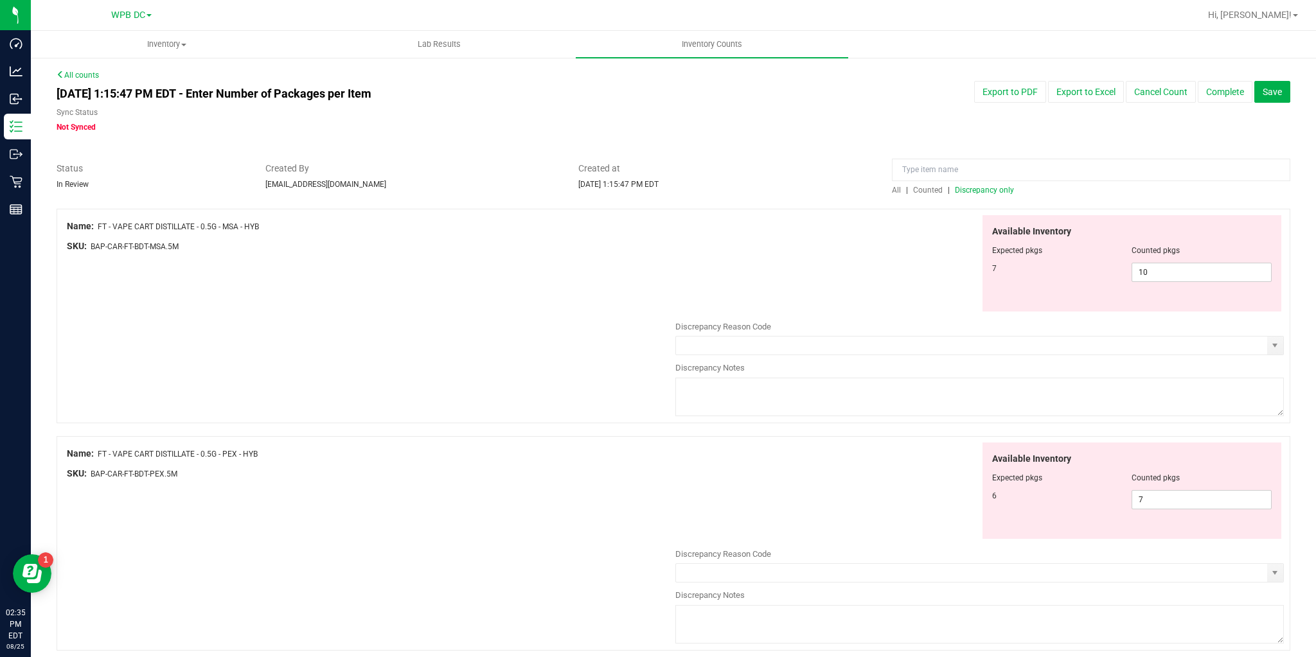
click at [71, 72] on link "All counts" at bounding box center [78, 75] width 42 height 9
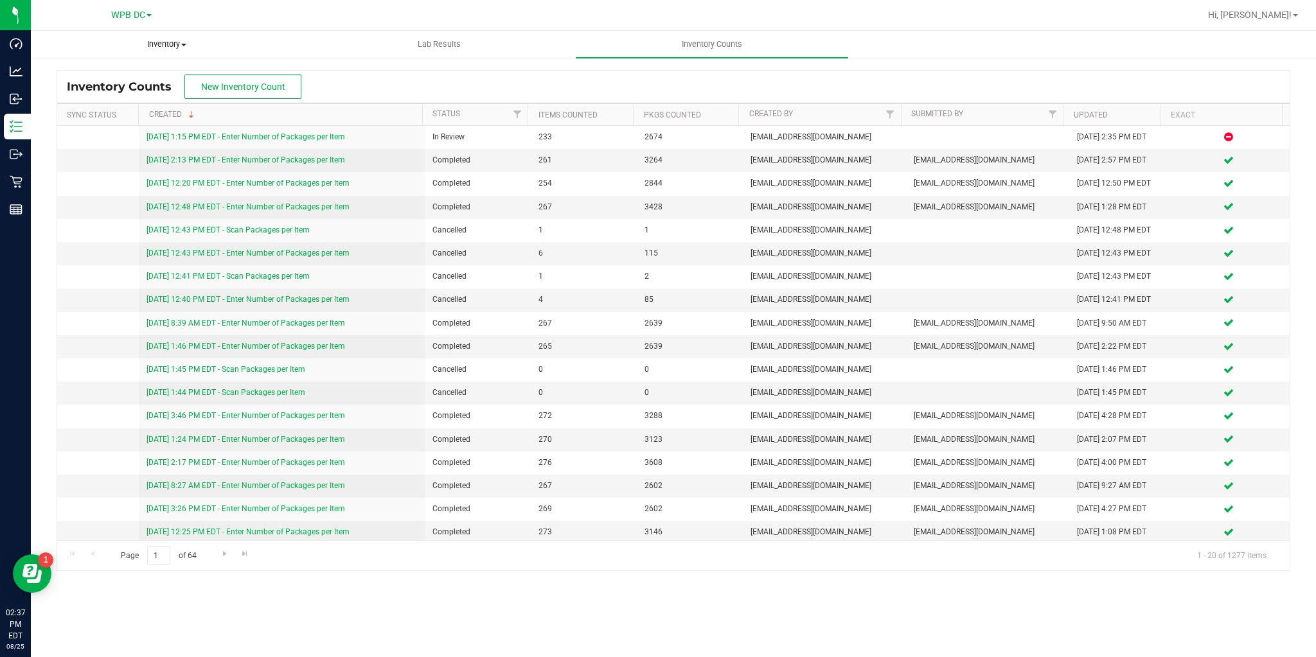
click at [165, 46] on span "Inventory" at bounding box center [166, 45] width 271 height 12
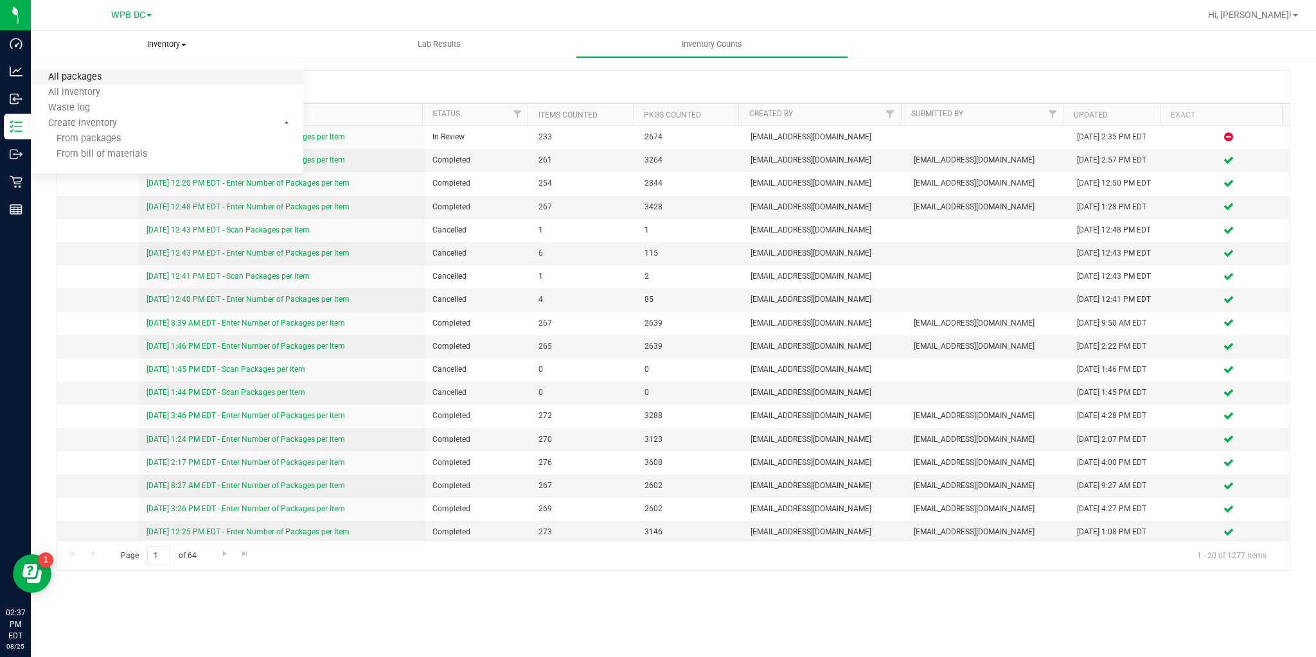
click at [109, 78] on span "All packages" at bounding box center [75, 77] width 88 height 11
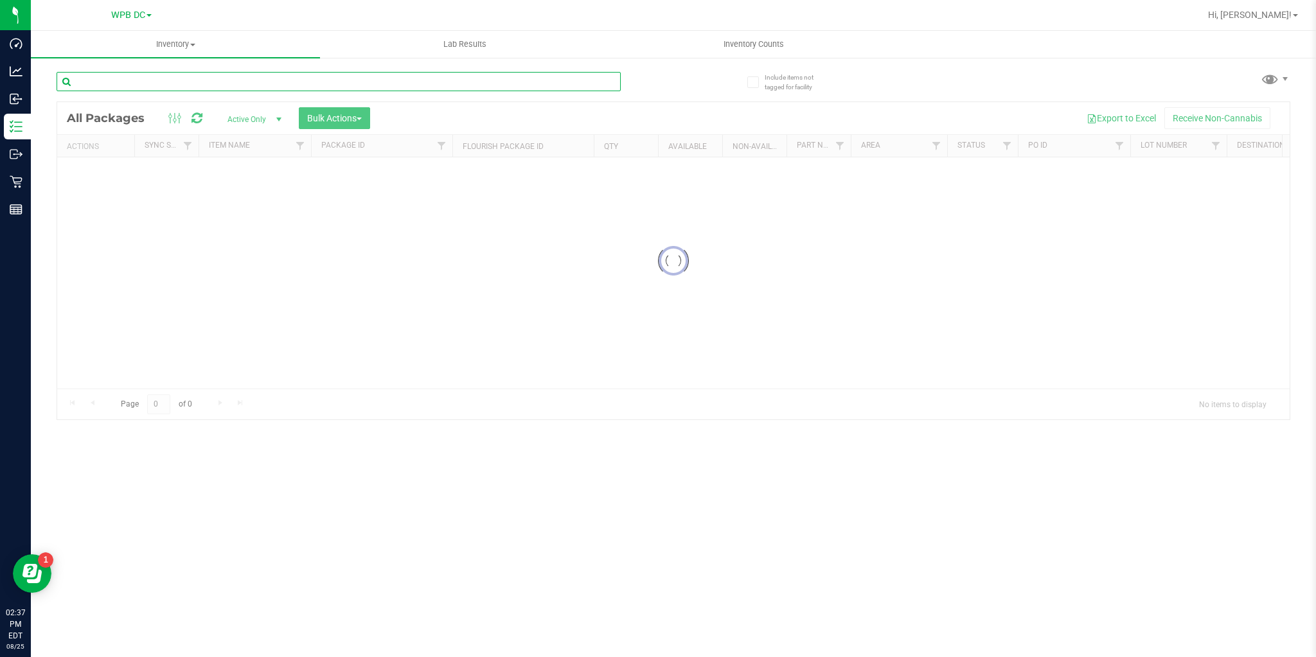
click at [180, 83] on input "text" at bounding box center [339, 81] width 564 height 19
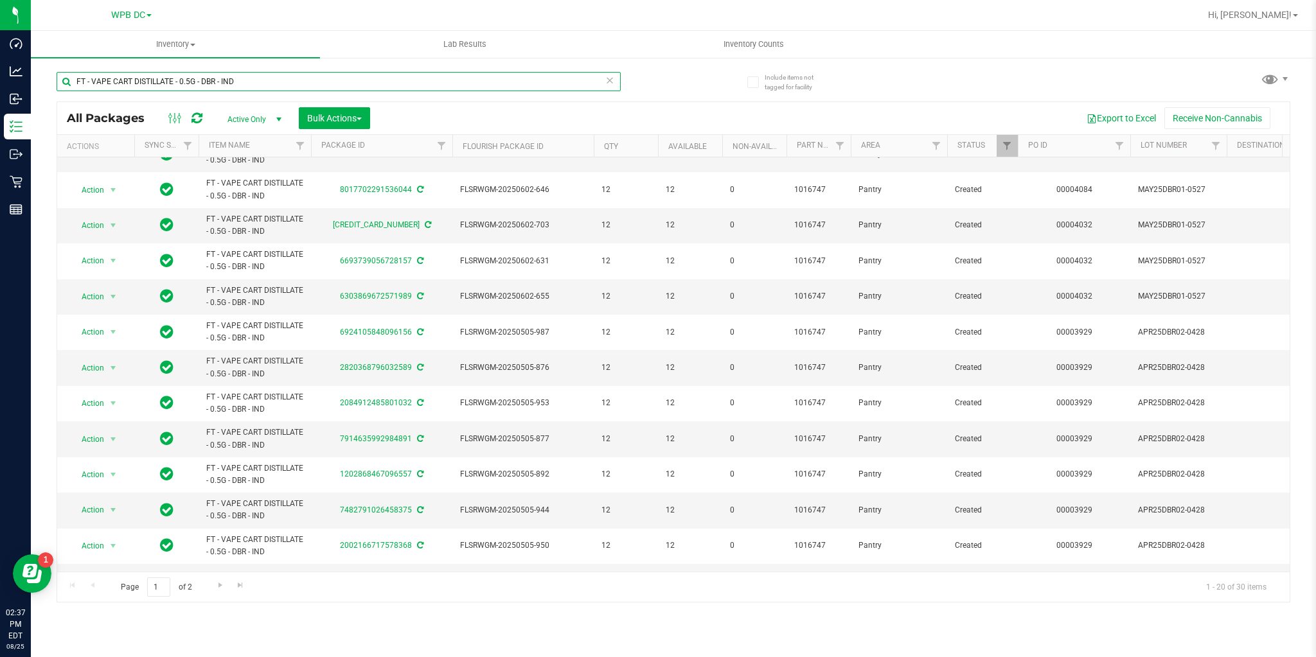
scroll to position [302, 0]
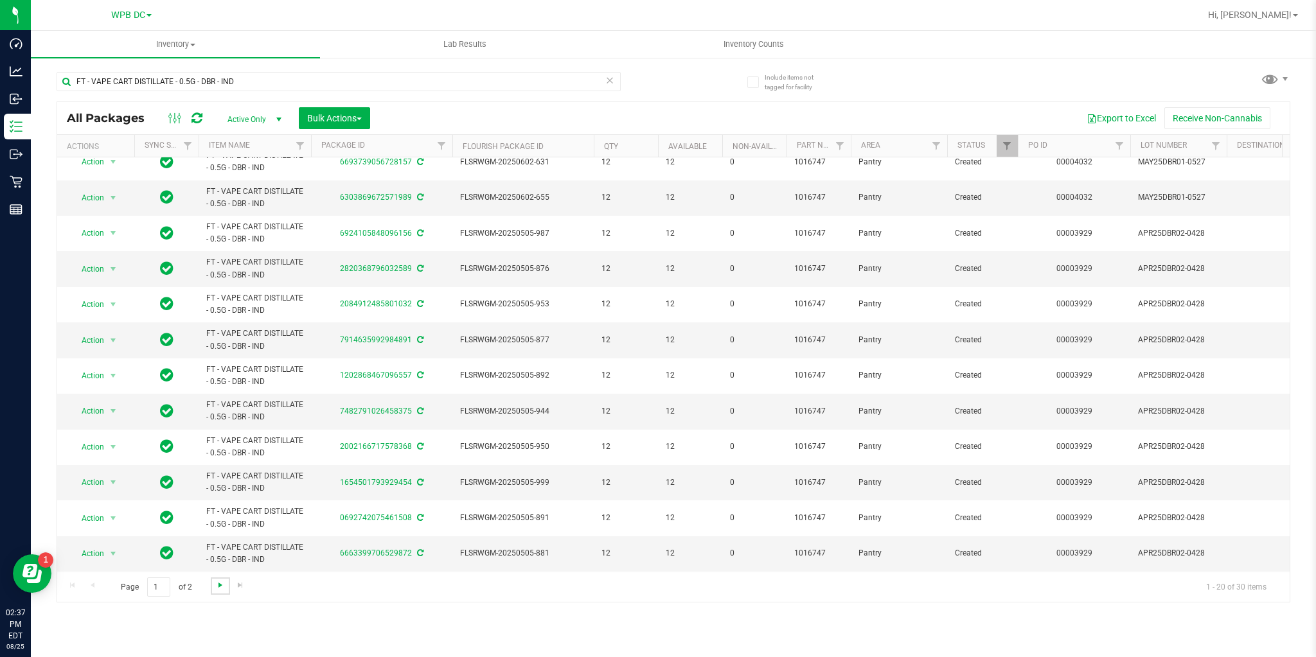
click at [218, 586] on span "Go to the next page" at bounding box center [220, 585] width 10 height 10
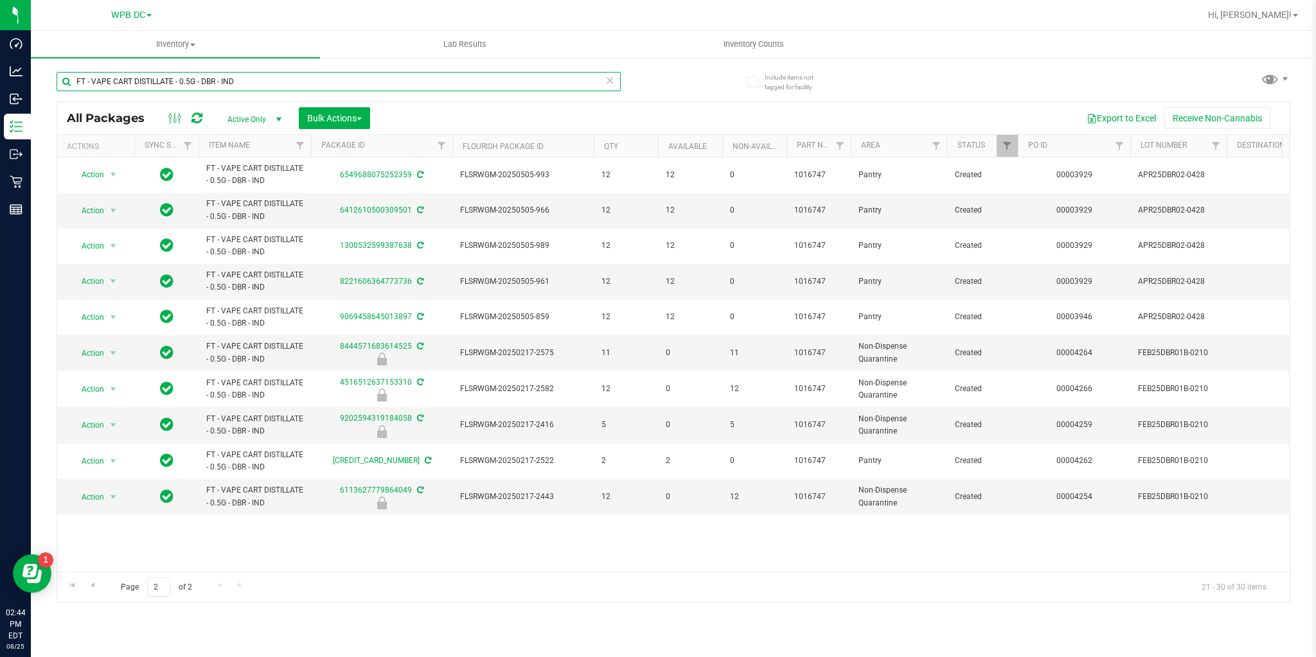
drag, startPoint x: 285, startPoint y: 82, endPoint x: 68, endPoint y: 80, distance: 217.1
click at [68, 80] on input "FT - VAPE CART DISTILLATE - 0.5G - DBR - IND" at bounding box center [339, 81] width 564 height 19
click at [256, 78] on input "FT - VAPE CART DISTILLATE - 0.5G - DBR - IND" at bounding box center [339, 81] width 564 height 19
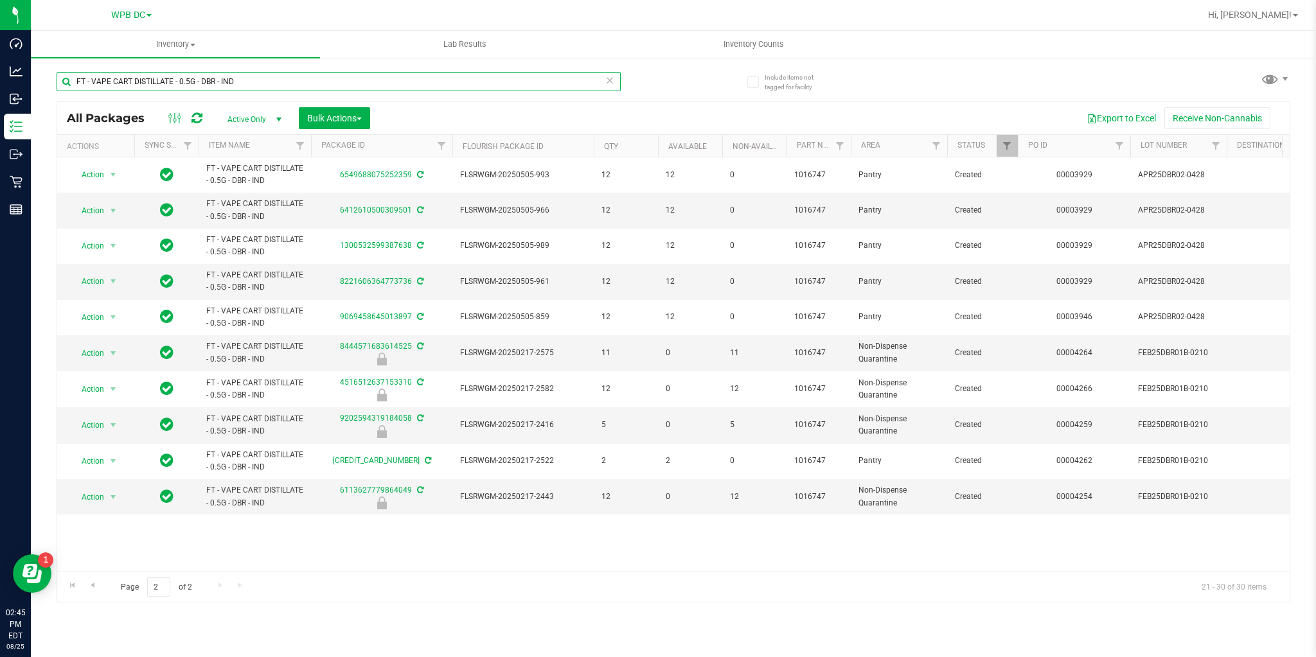
click at [256, 78] on input "FT - VAPE CART DISTILLATE - 0.5G - DBR - IND" at bounding box center [339, 81] width 564 height 19
paste input "1G - JEL - HYB"
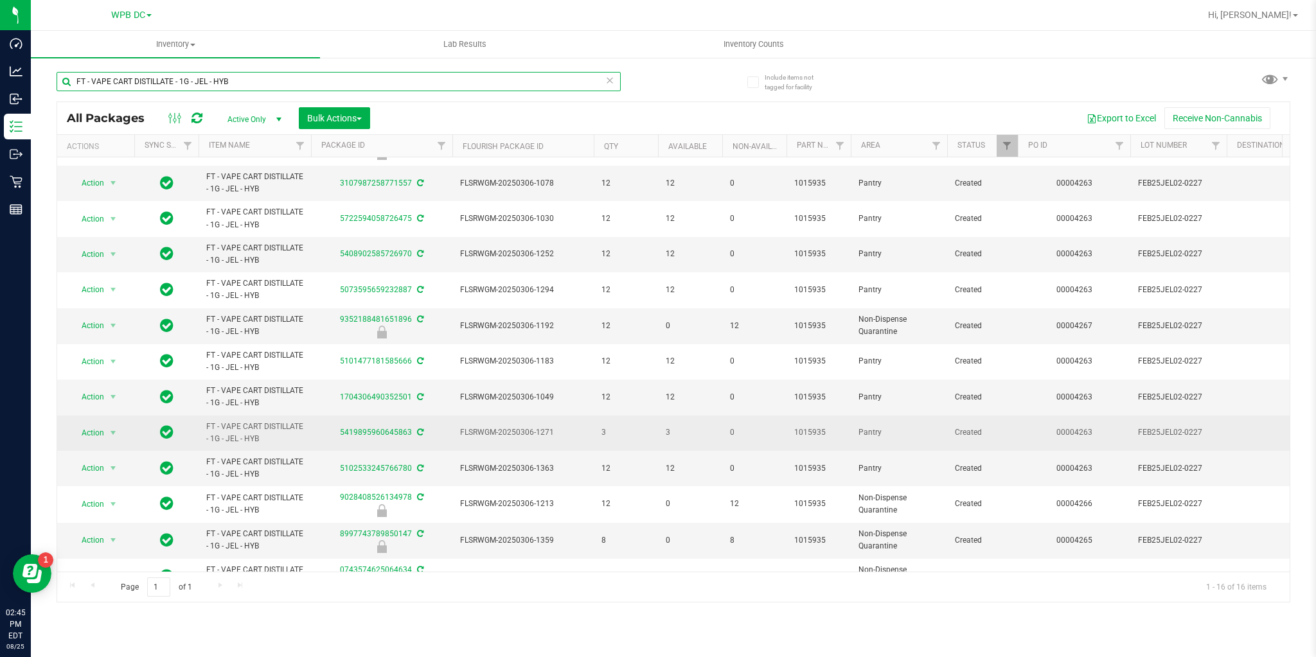
scroll to position [103, 0]
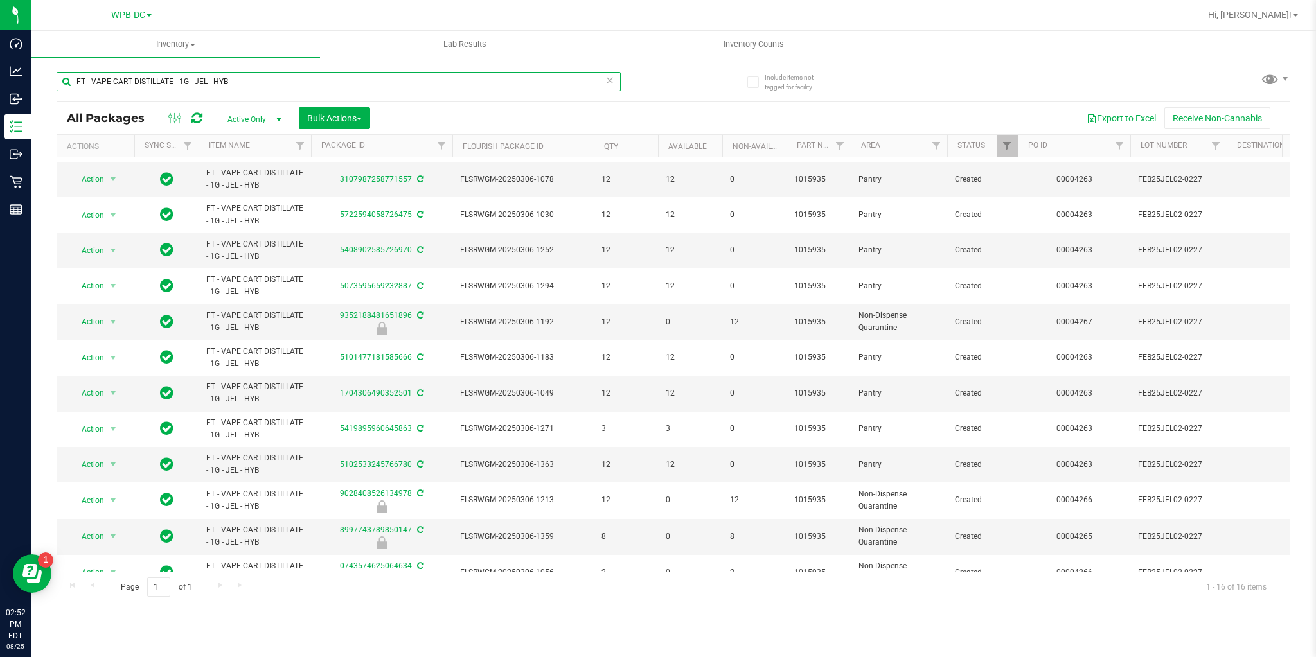
click at [240, 80] on input "FT - VAPE CART DISTILLATE - 1G - JEL - HYB" at bounding box center [339, 81] width 564 height 19
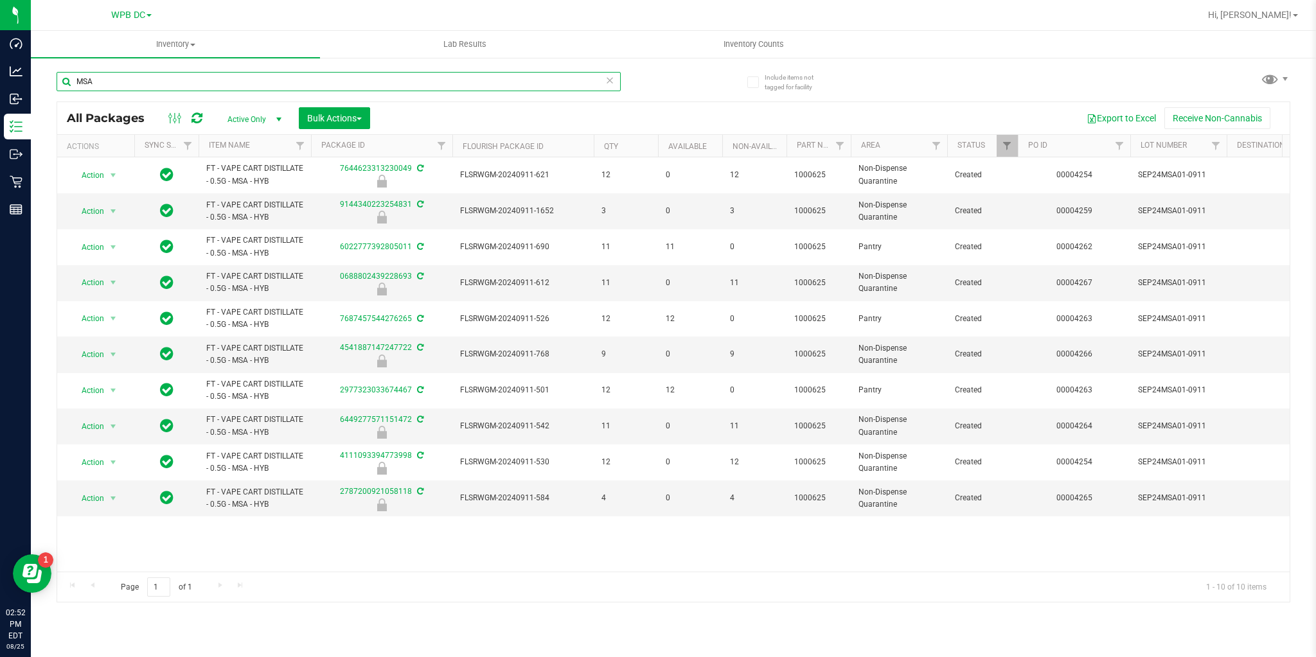
type input "MSA"
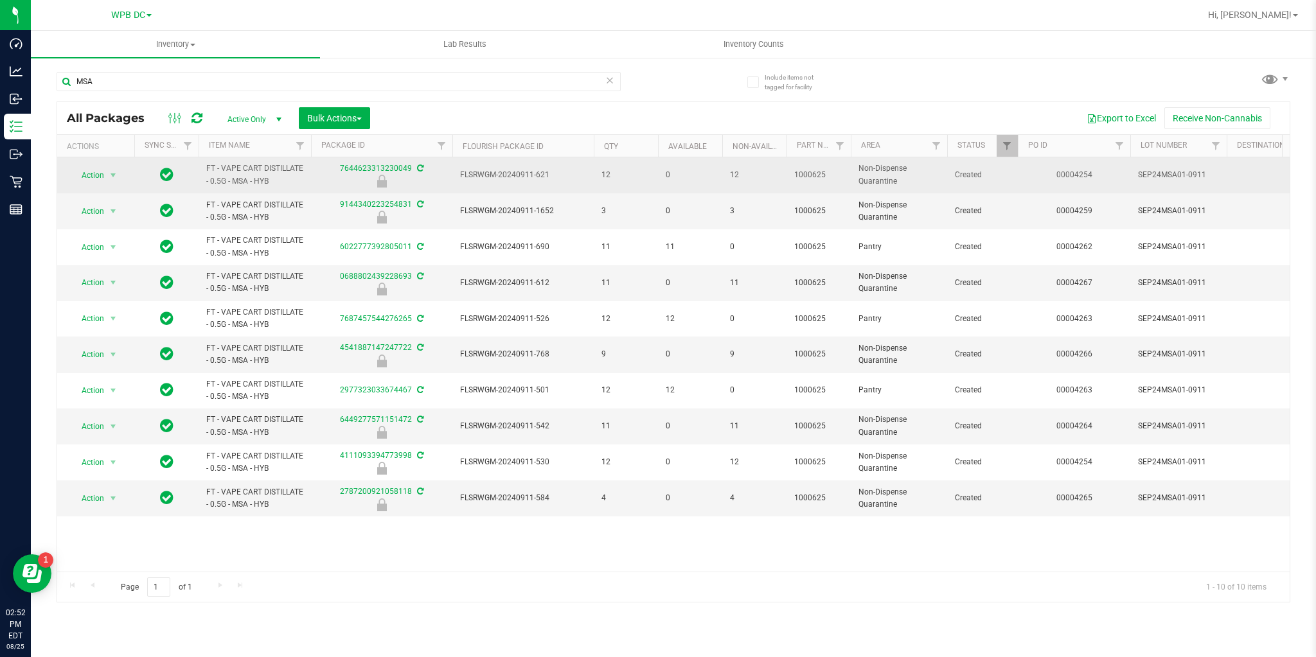
drag, startPoint x: 200, startPoint y: 169, endPoint x: 288, endPoint y: 179, distance: 88.5
click at [288, 179] on td "FT - VAPE CART DISTILLATE - 0.5G - MSA - HYB" at bounding box center [254, 175] width 112 height 36
copy span "FT - VAPE CART DISTILLATE - 0.5G - MSA - HYB"
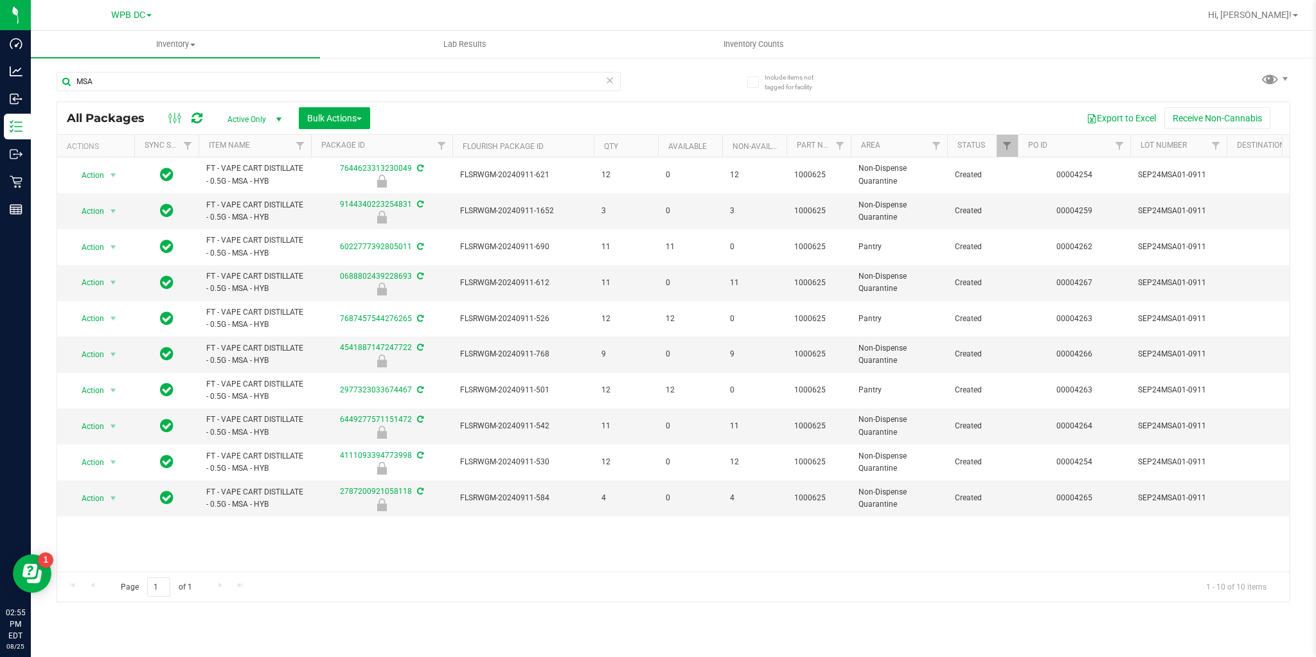
click at [420, 113] on div "Export to Excel Receive Non-Cannabis" at bounding box center [830, 118] width 900 height 22
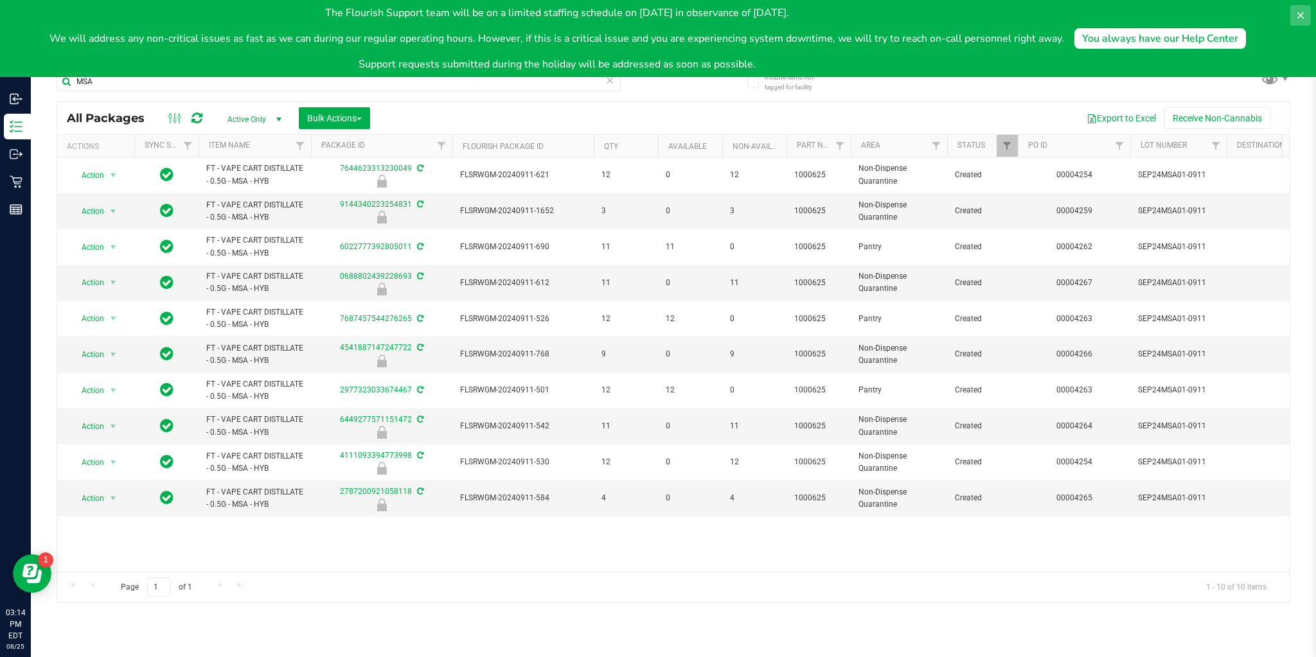
click at [1298, 10] on icon at bounding box center [1300, 15] width 10 height 10
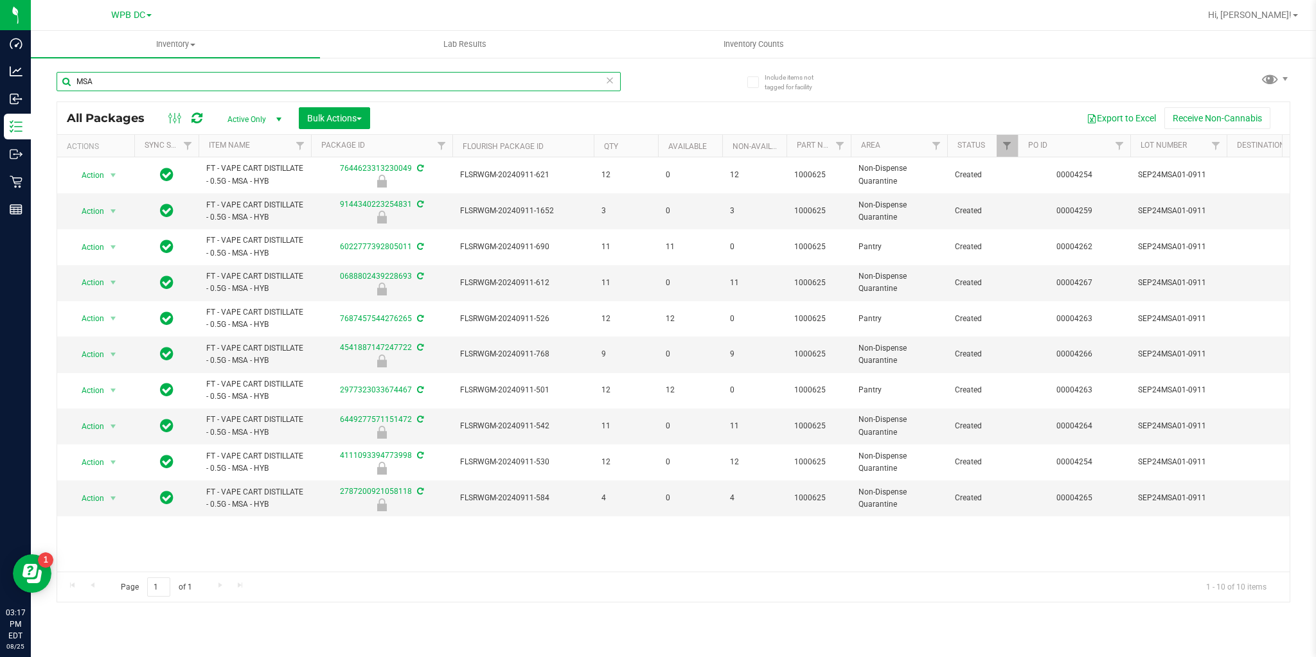
drag, startPoint x: 114, startPoint y: 80, endPoint x: 46, endPoint y: 76, distance: 67.6
click at [46, 76] on div "Include items not tagged for facility MSA All Packages Active Only Active Only …" at bounding box center [673, 253] width 1285 height 392
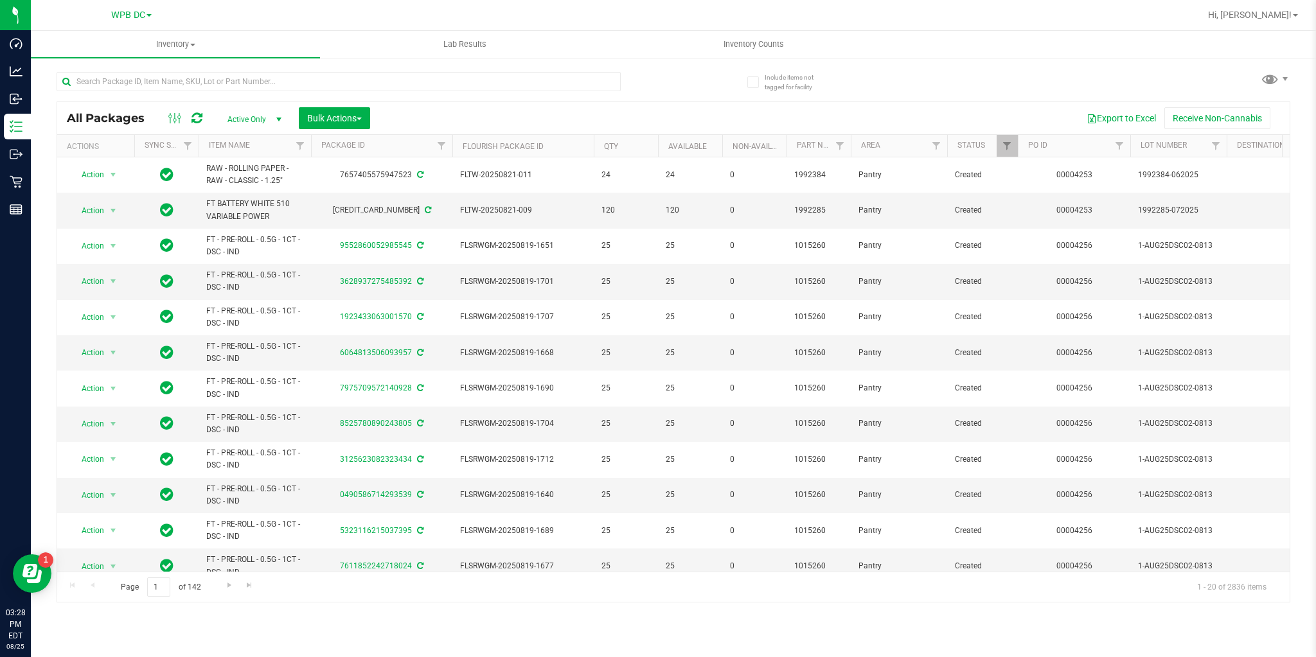
click at [198, 126] on div "All Packages Active Only Active Only Lab Samples Locked All External Internal B…" at bounding box center [673, 118] width 1232 height 32
click at [198, 125] on link at bounding box center [196, 117] width 11 height 15
